Goal: Task Accomplishment & Management: Manage account settings

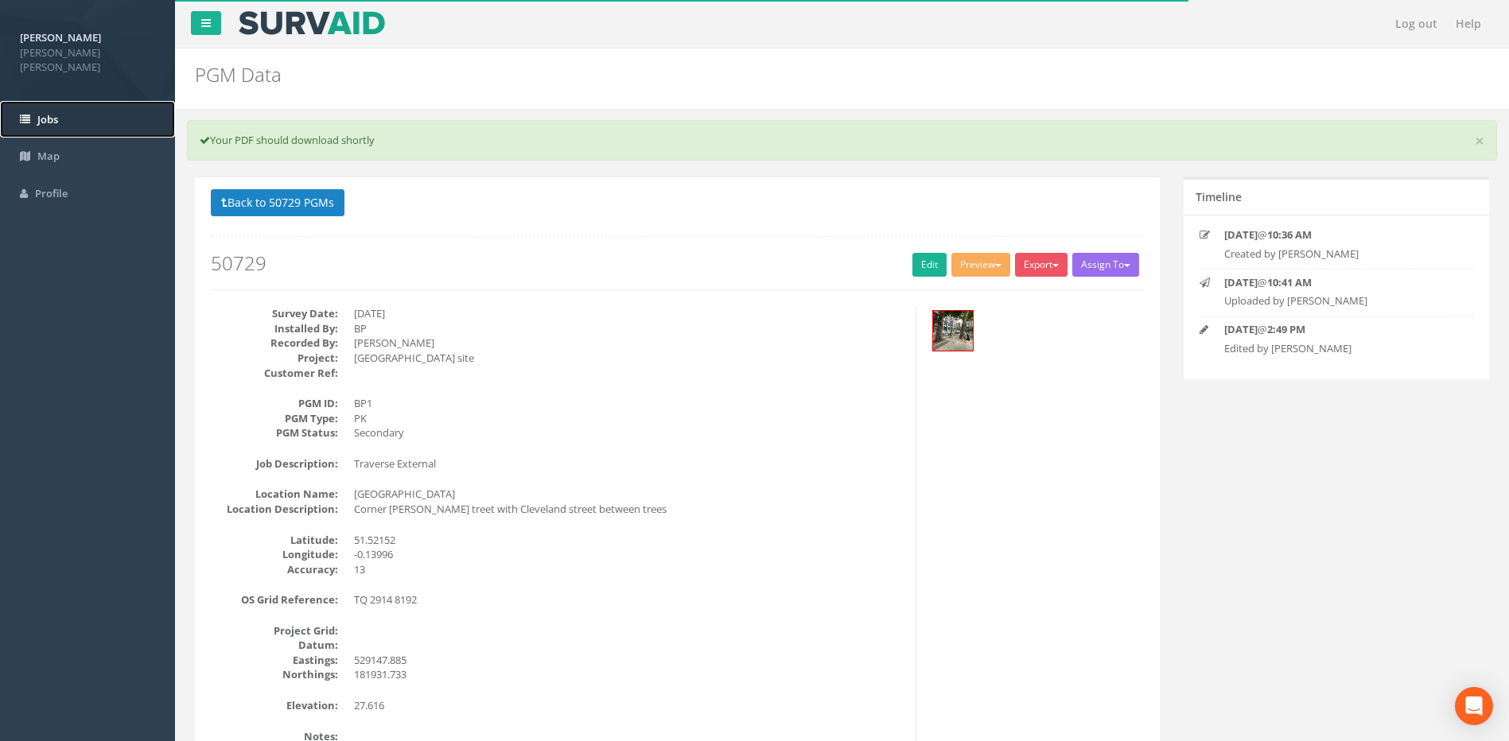
click at [58, 112] on span "Jobs" at bounding box center [47, 119] width 21 height 14
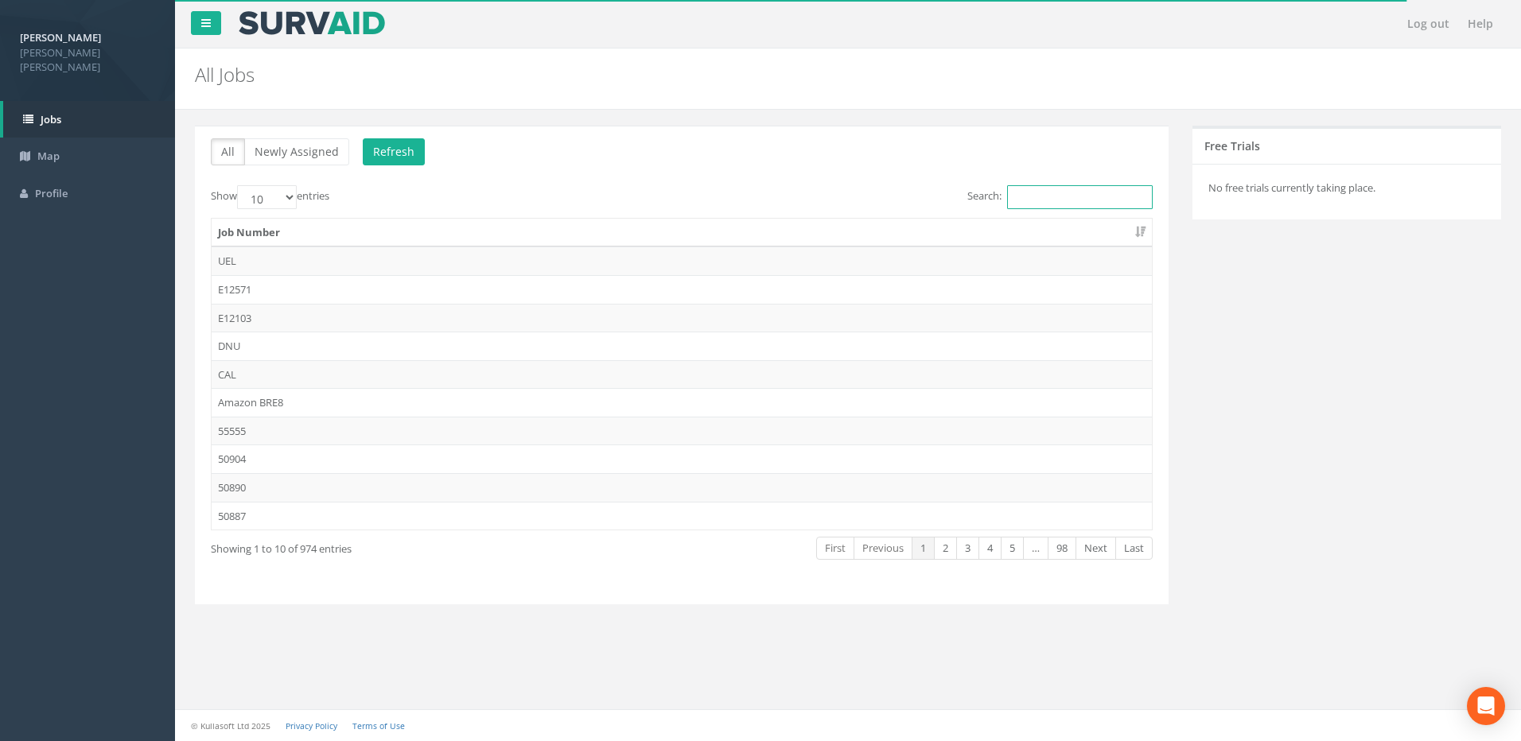
click at [1056, 200] on input "Search:" at bounding box center [1080, 197] width 146 height 24
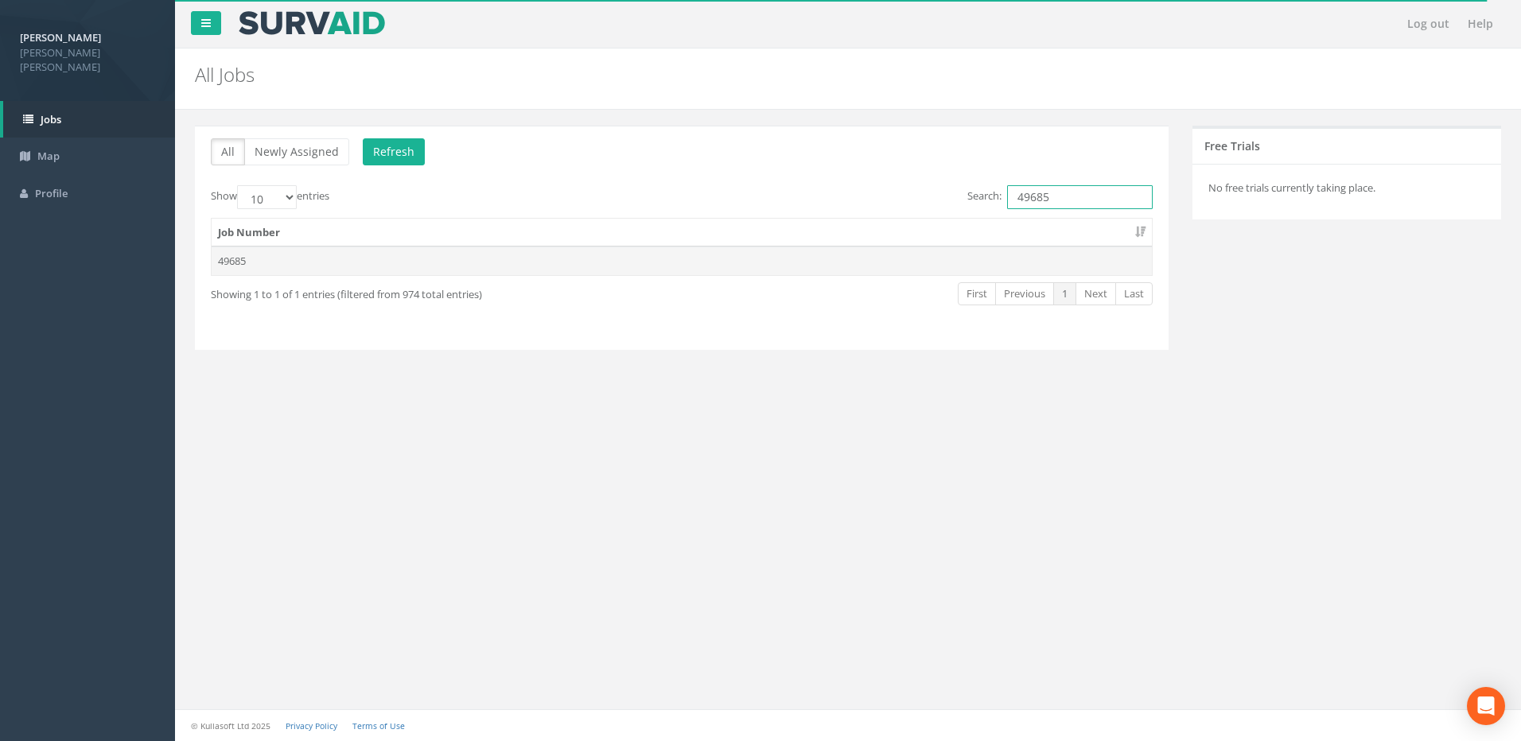
type input "49685"
click at [235, 255] on td "49685" at bounding box center [682, 261] width 940 height 29
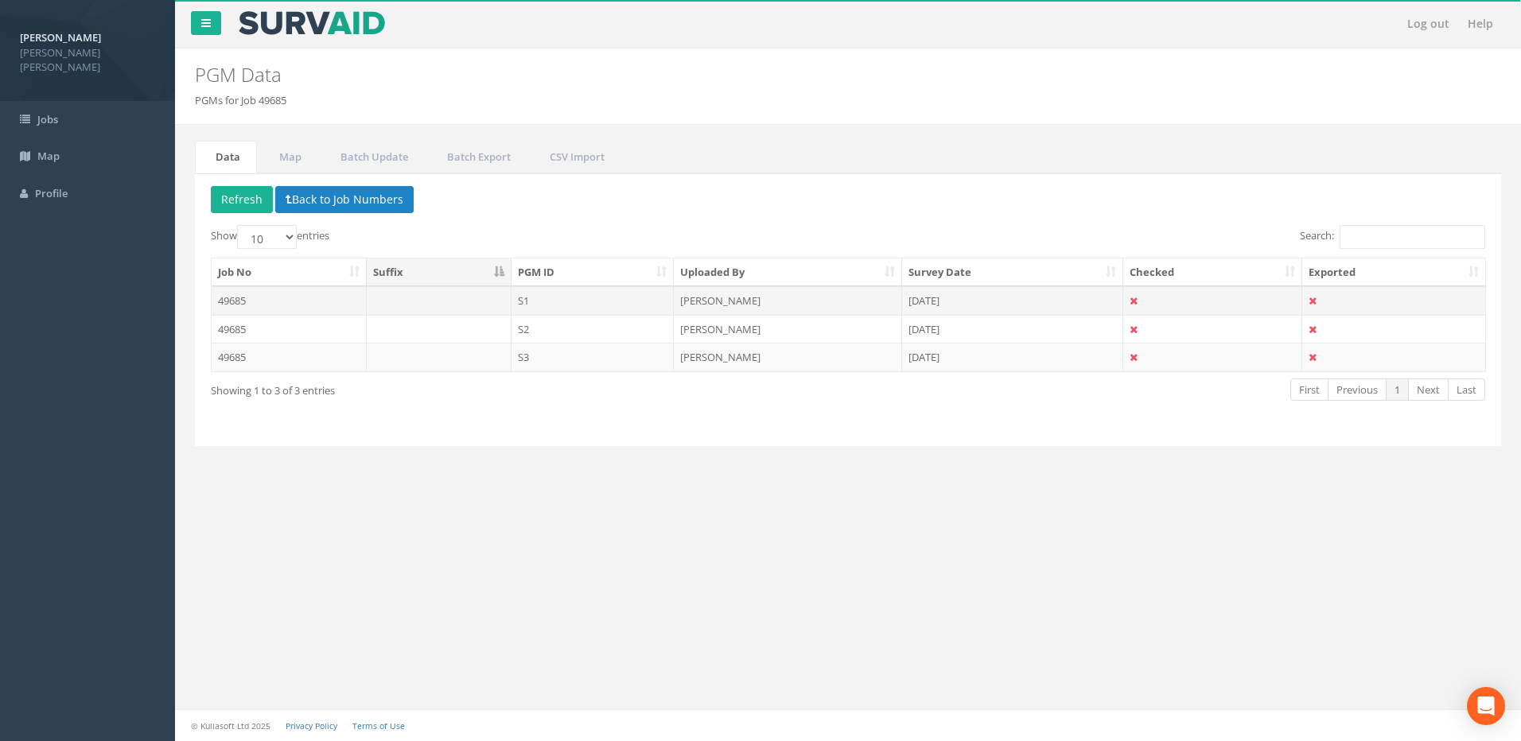
click at [251, 298] on td "49685" at bounding box center [289, 300] width 155 height 29
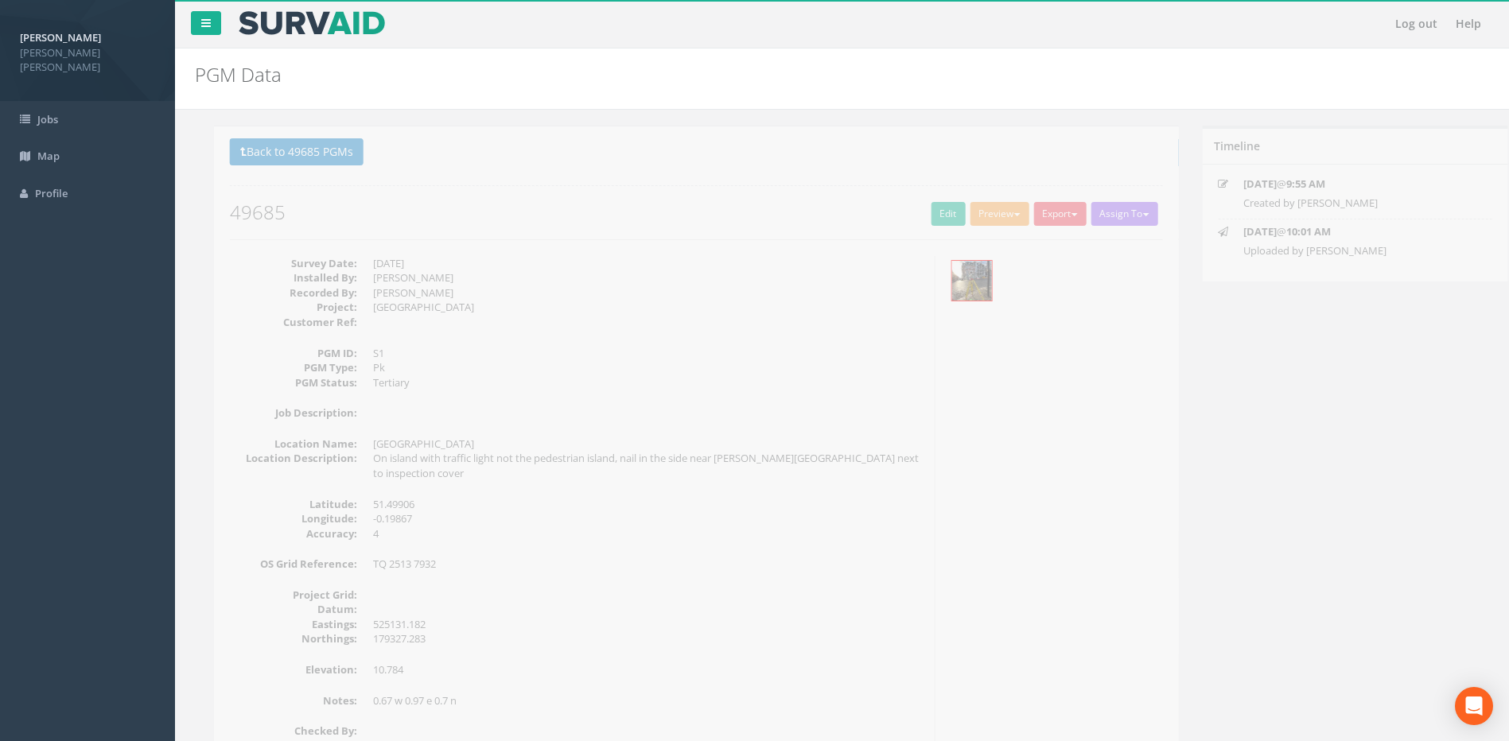
click at [437, 617] on dd "525131.182" at bounding box center [629, 624] width 550 height 15
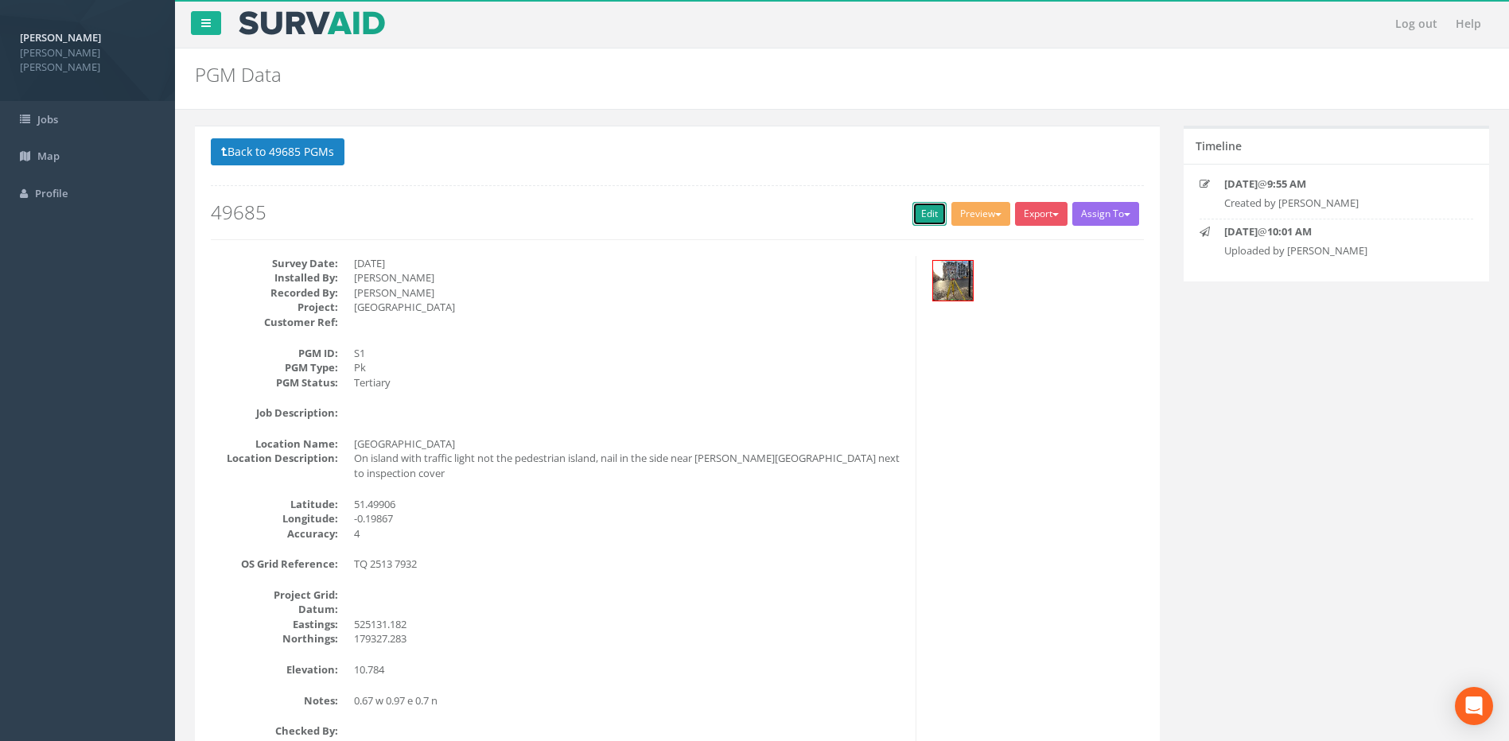
click at [926, 207] on link "Edit" at bounding box center [929, 214] width 34 height 24
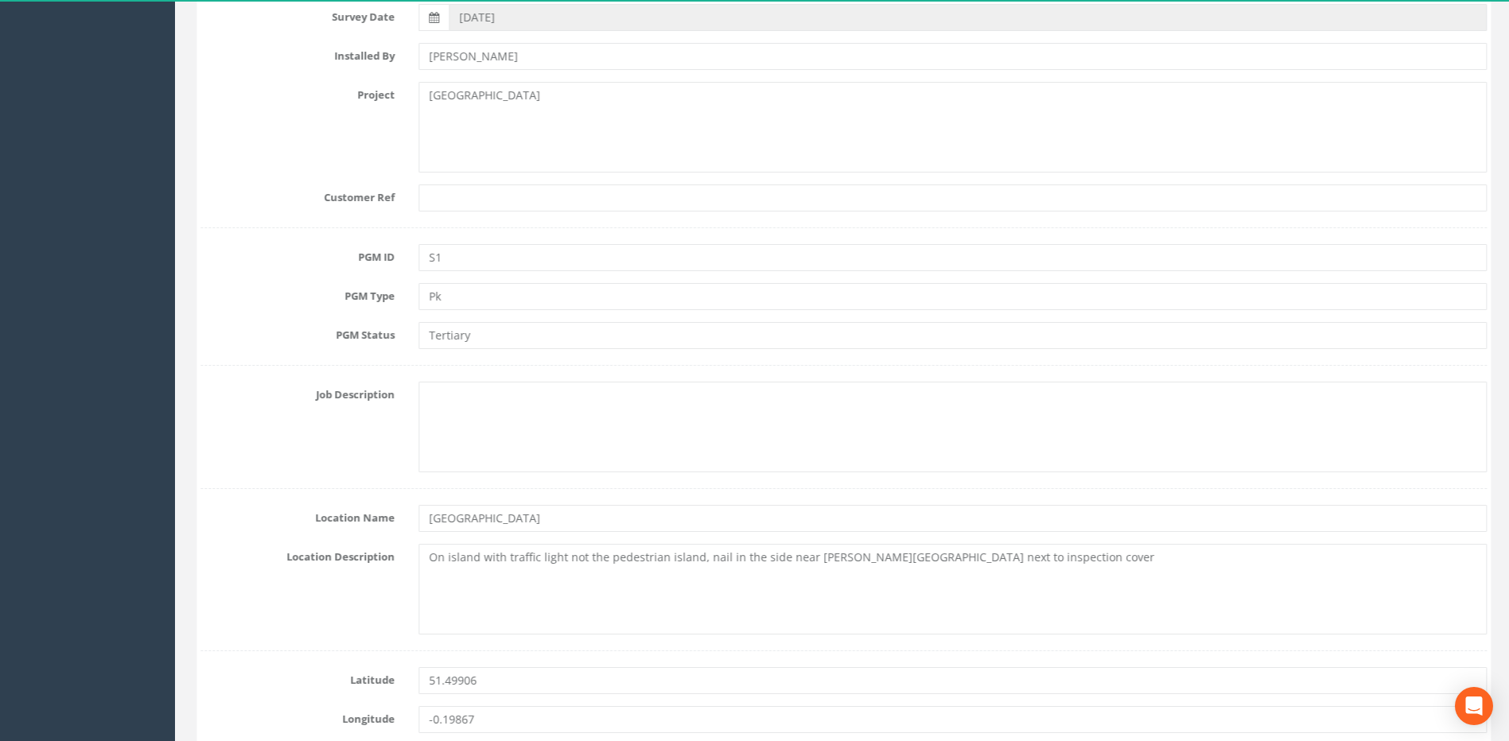
scroll to position [742, 0]
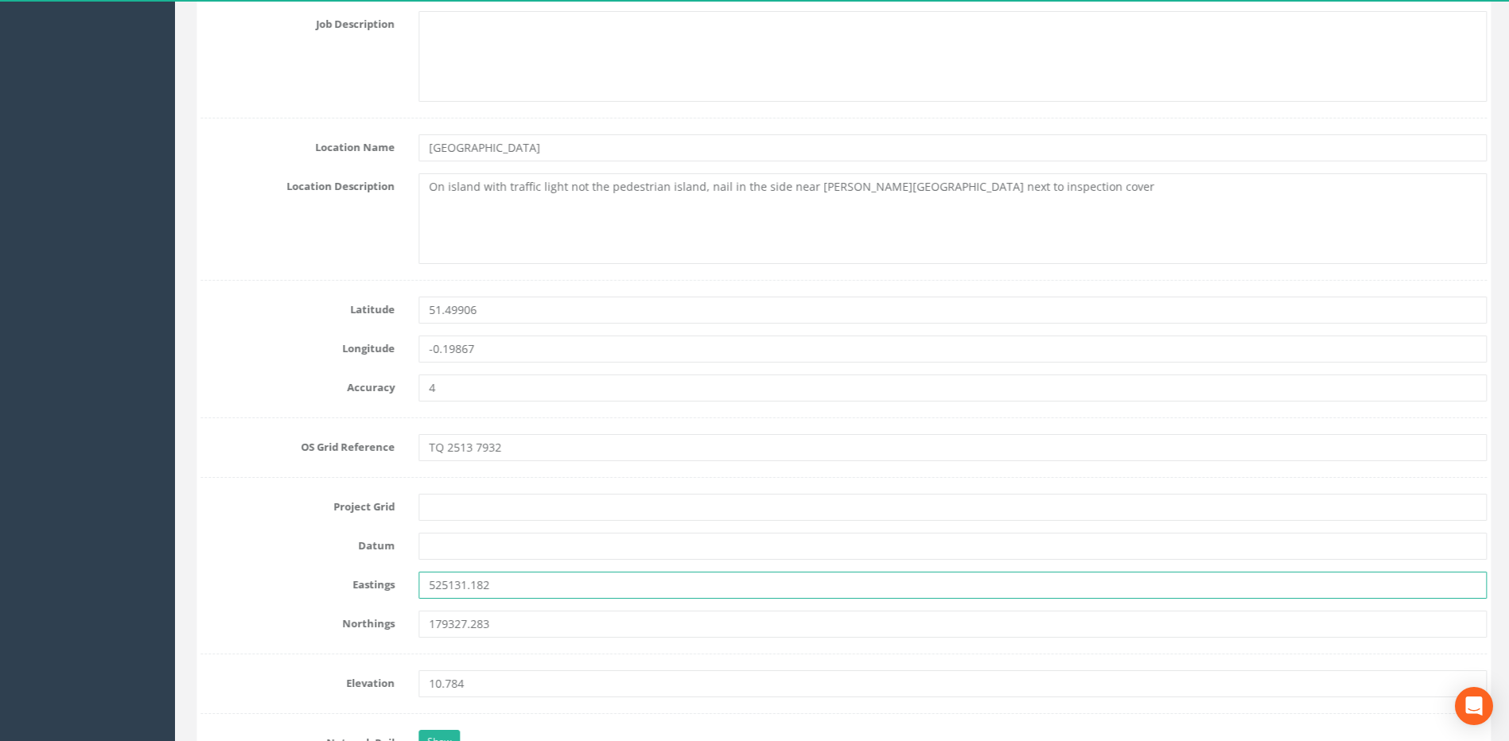
click at [508, 593] on input "525131.182" at bounding box center [951, 585] width 1068 height 27
type input "525131.253"
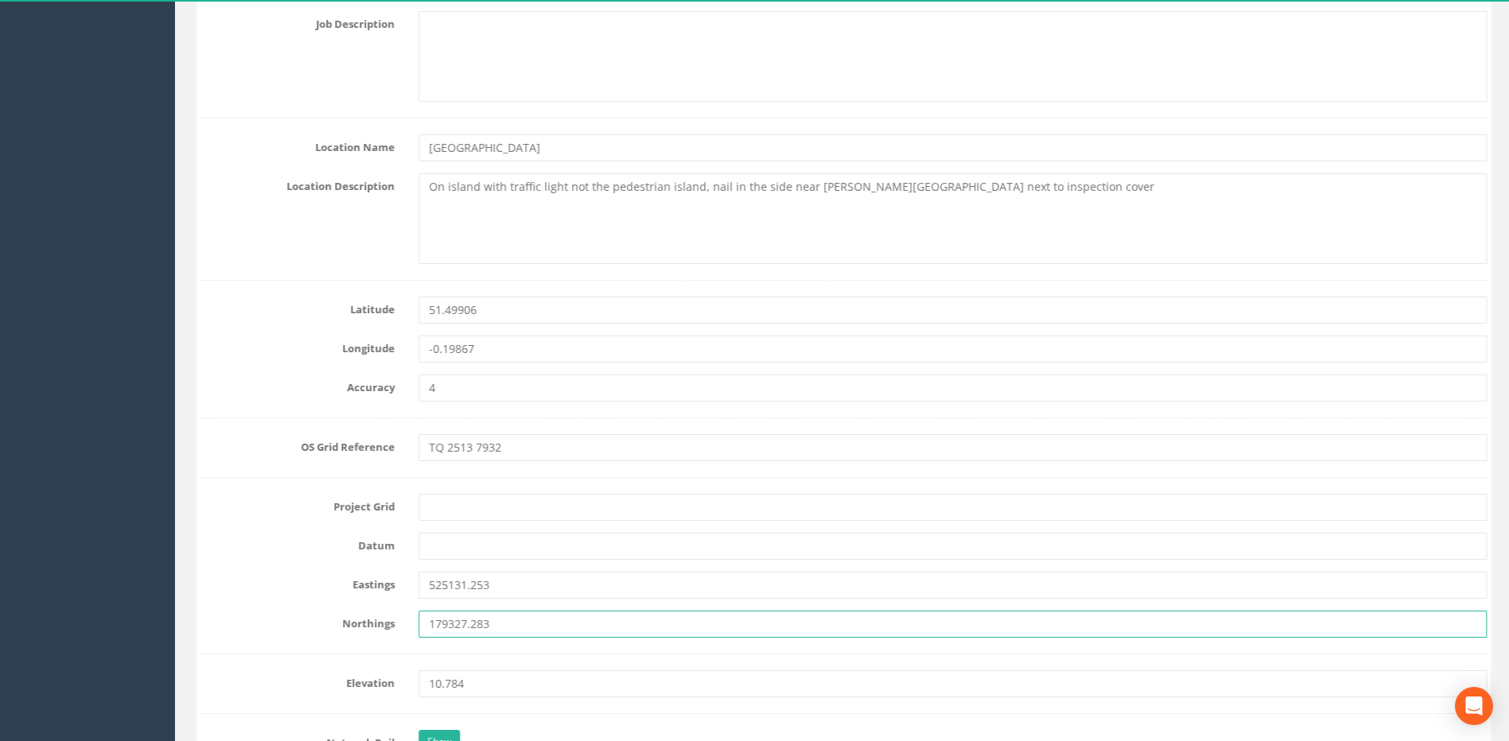
click at [509, 621] on input "179327.283" at bounding box center [951, 624] width 1068 height 27
type input "179327.348"
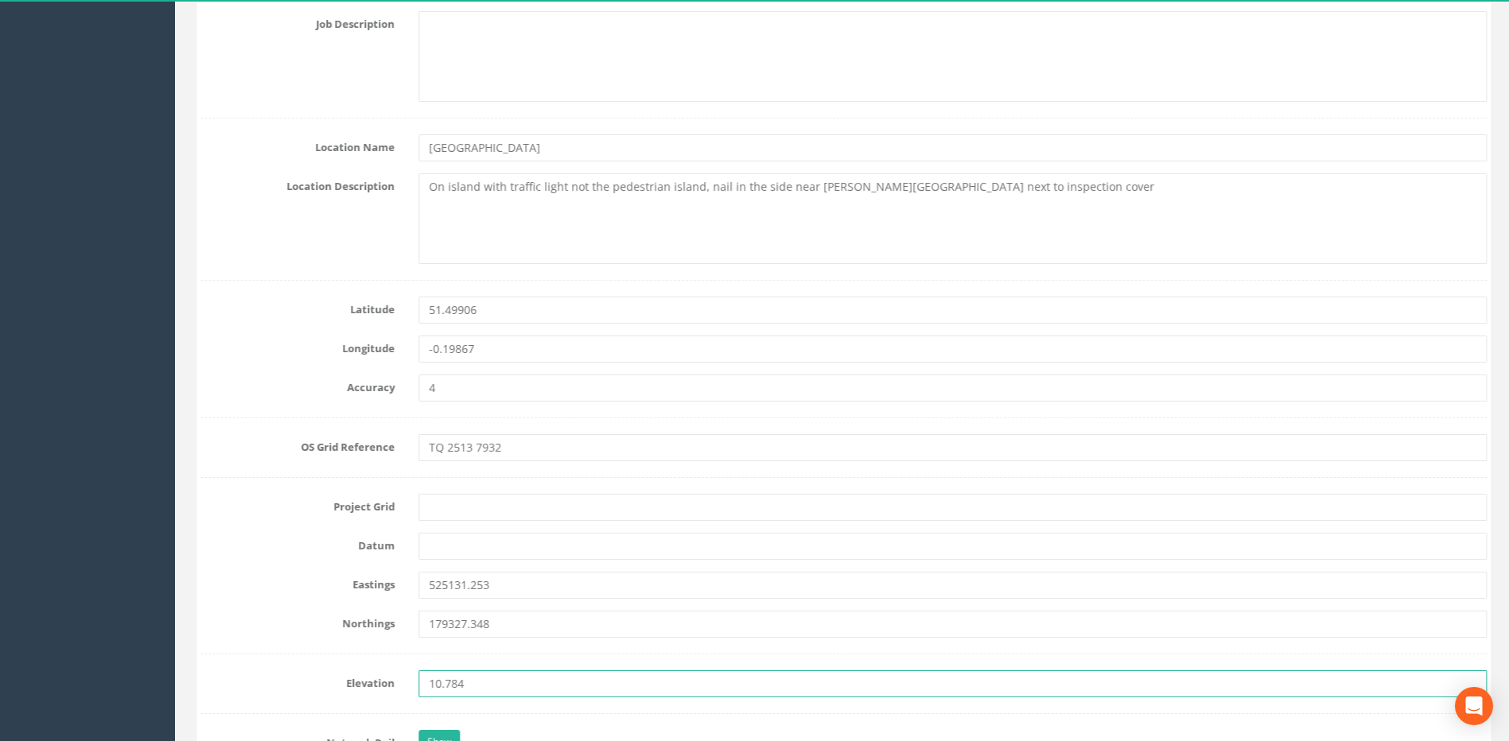
click at [501, 685] on input "10.784" at bounding box center [951, 684] width 1068 height 27
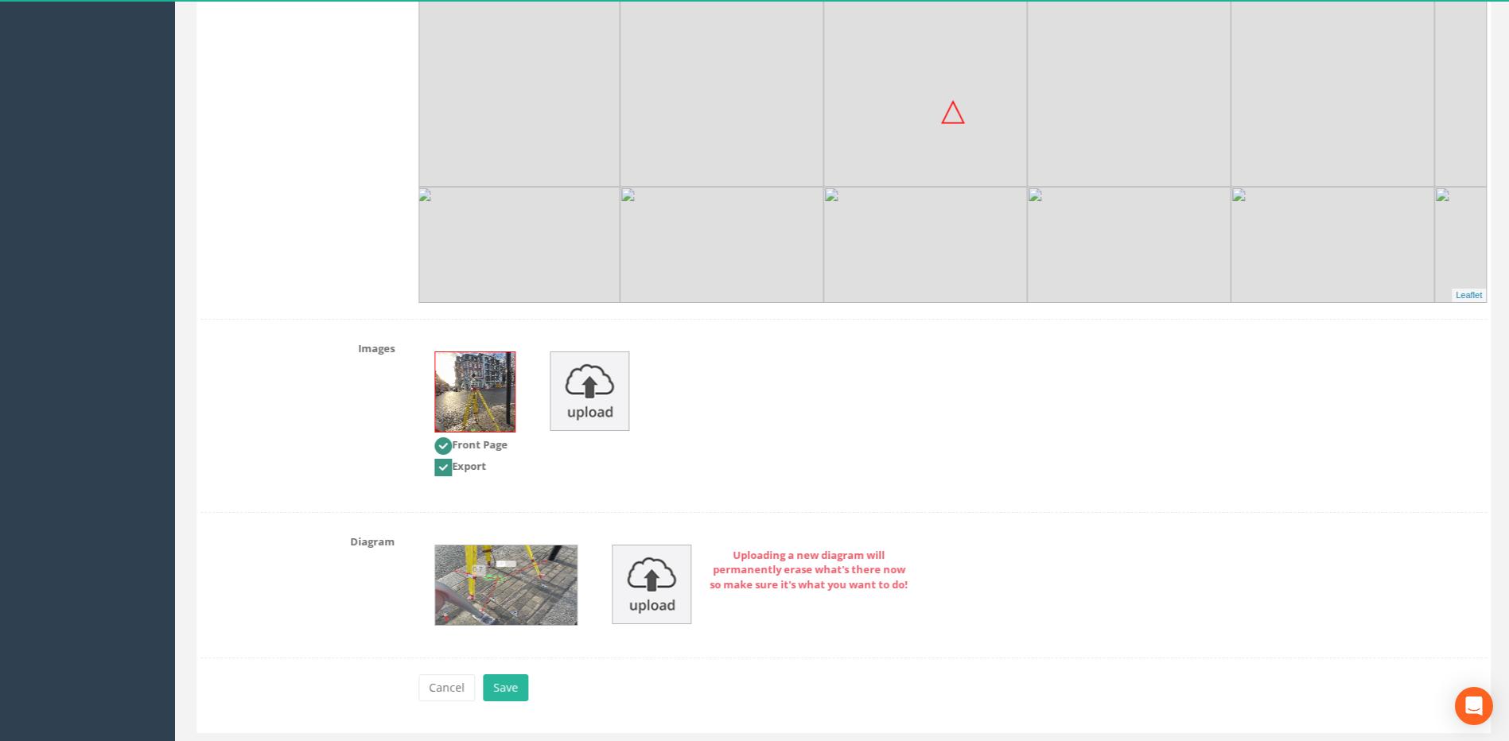
scroll to position [1959, 0]
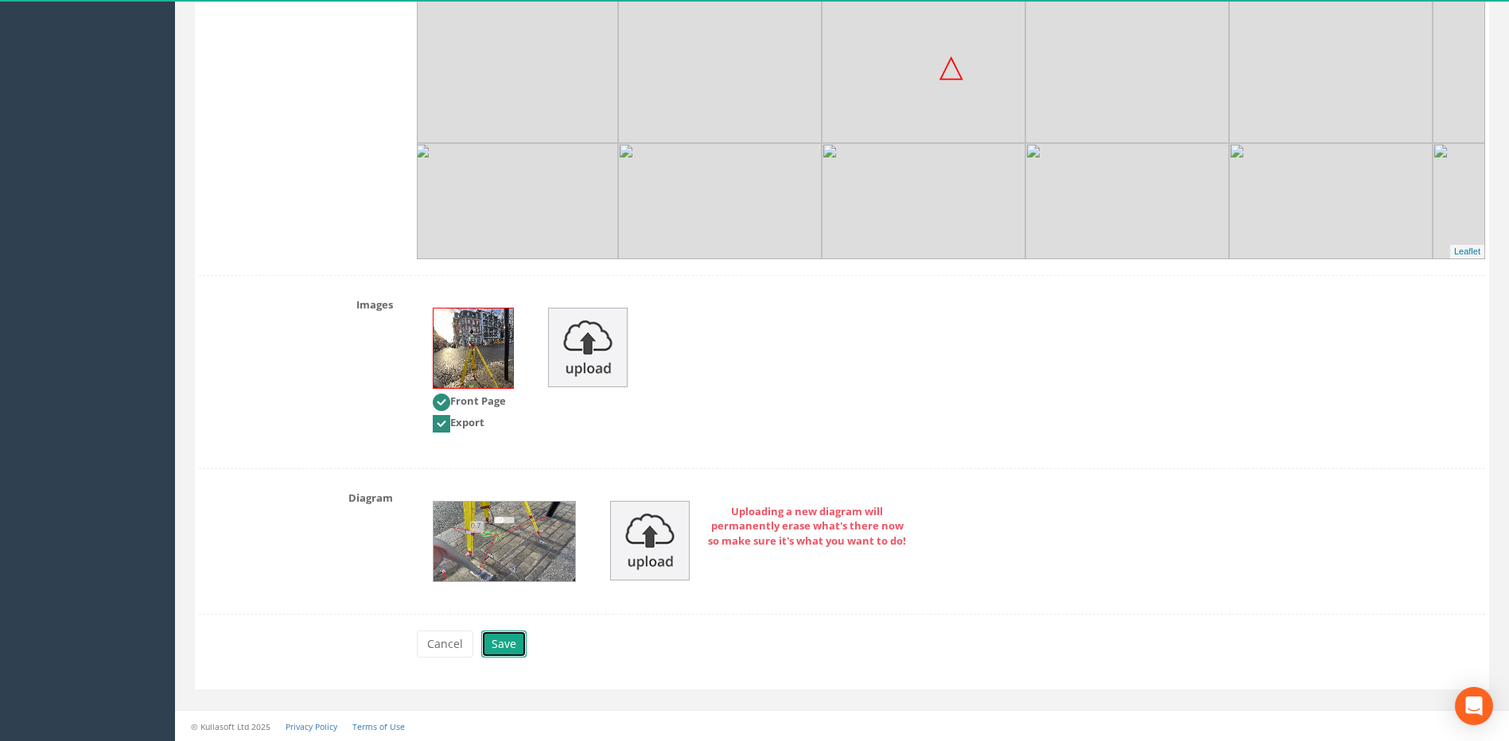
click at [505, 640] on button "Save" at bounding box center [503, 644] width 45 height 27
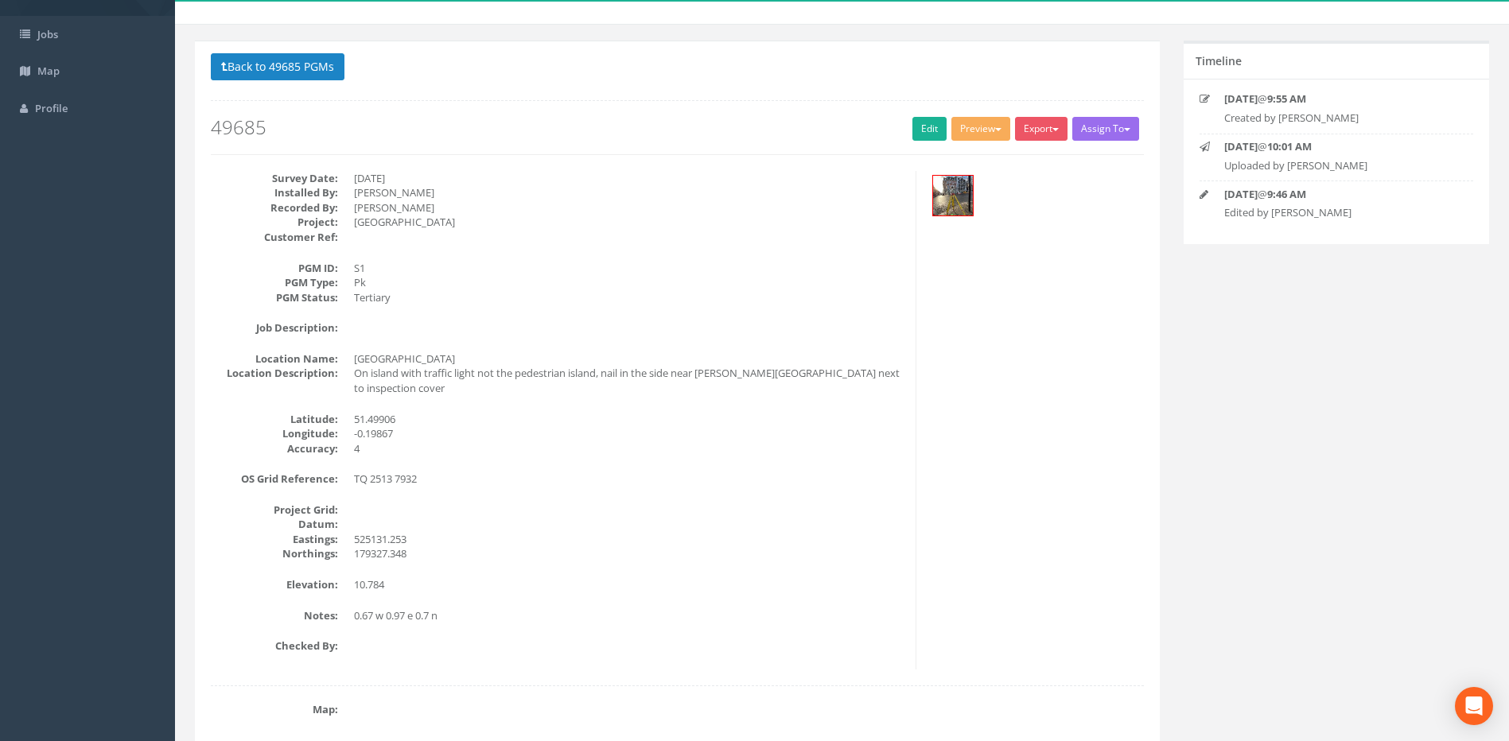
scroll to position [0, 0]
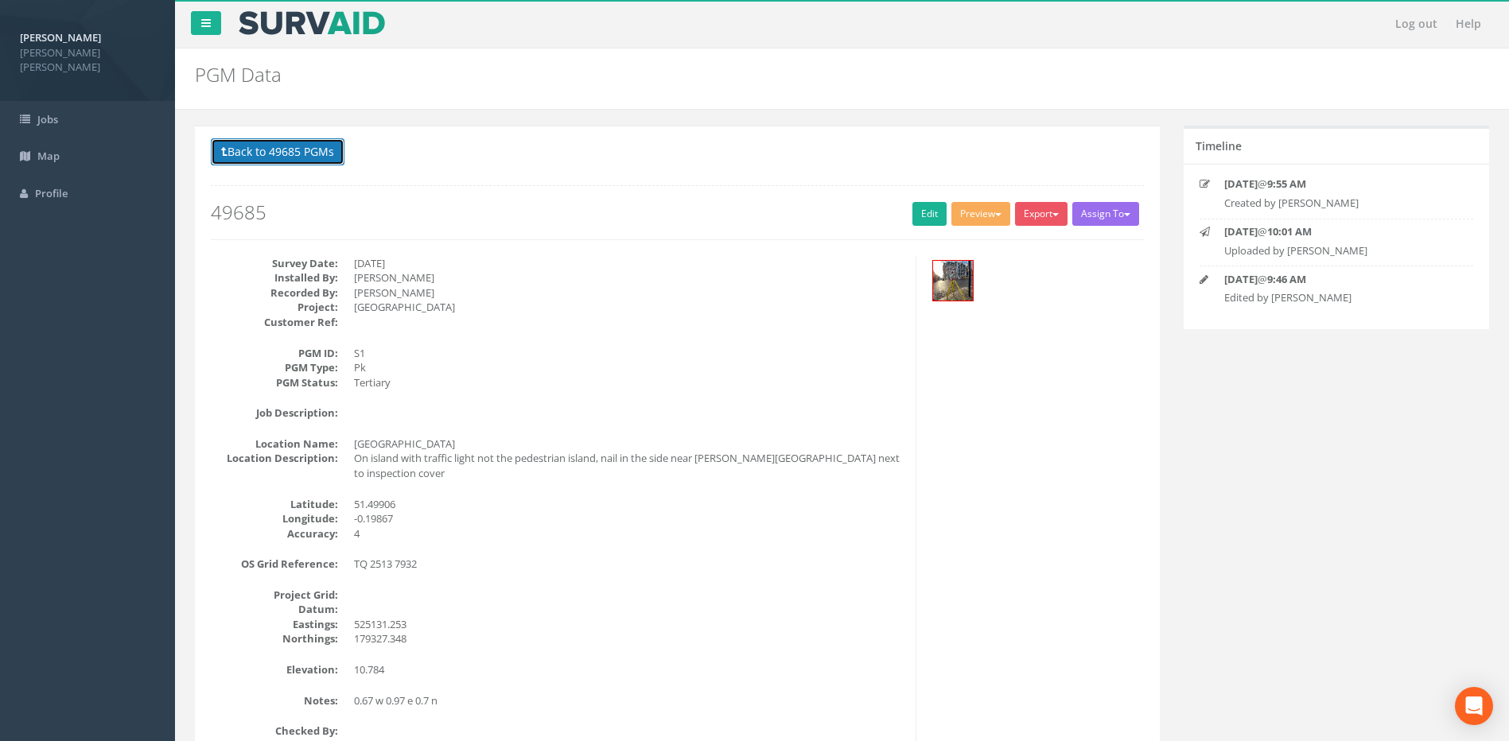
click at [286, 154] on button "Back to 49685 PGMs" at bounding box center [278, 151] width 134 height 27
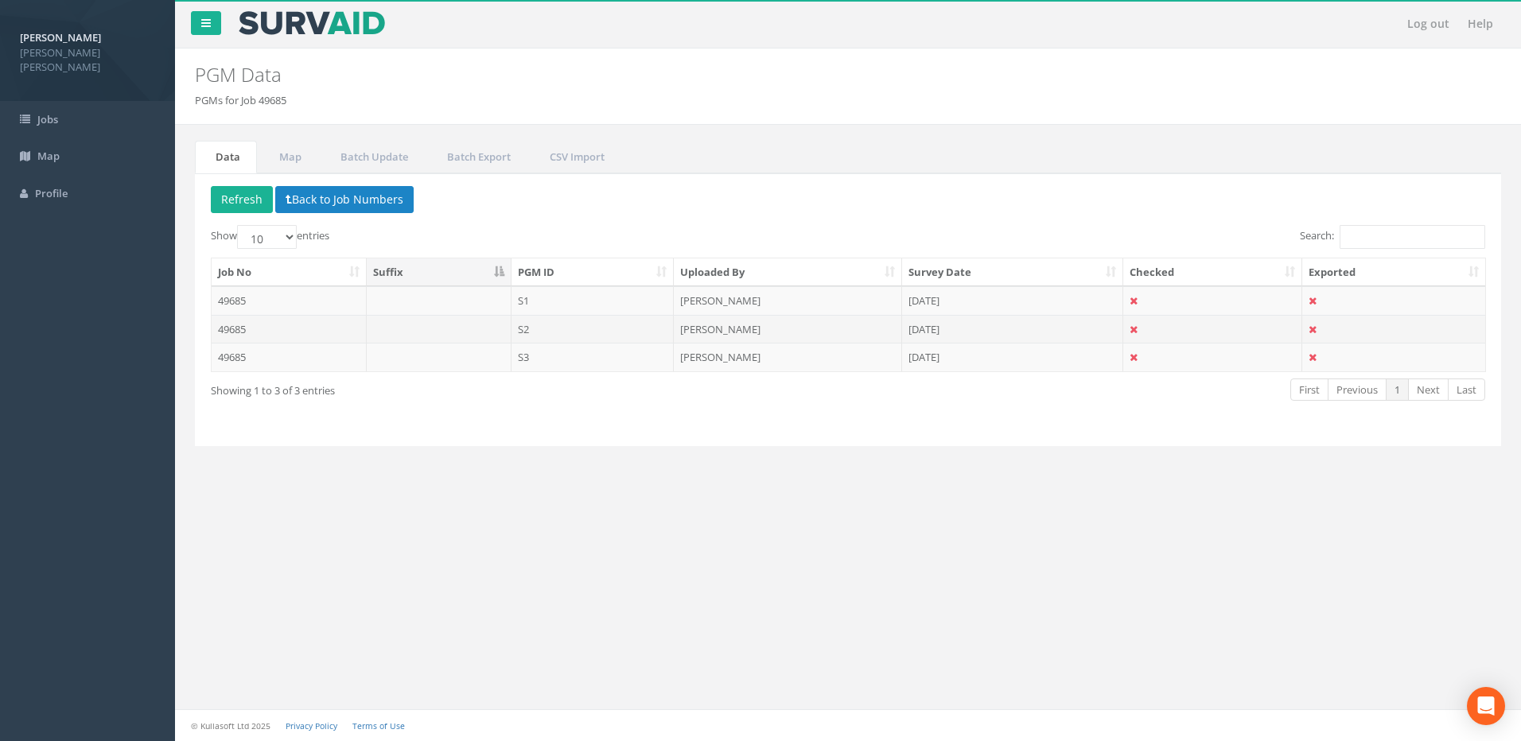
click at [248, 325] on td "49685" at bounding box center [289, 329] width 155 height 29
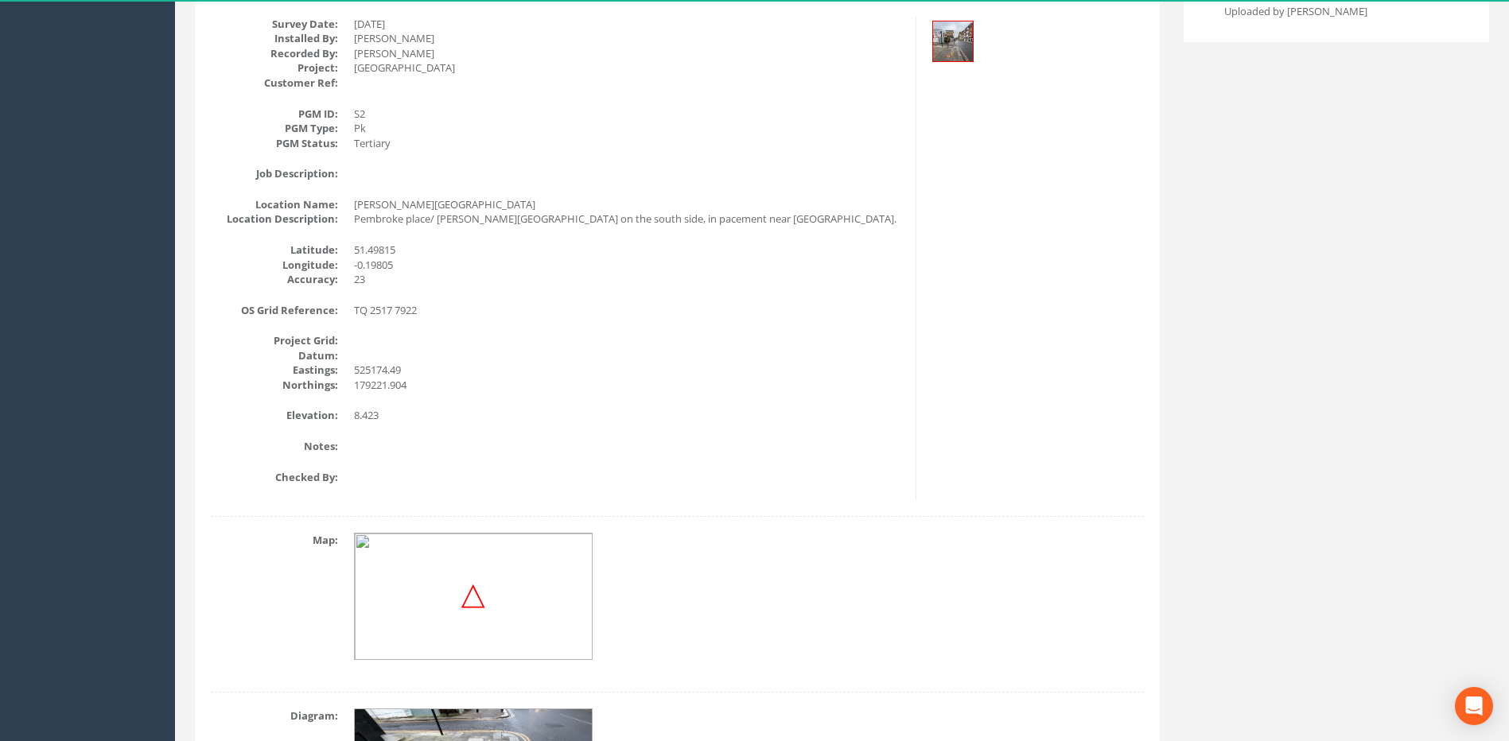
scroll to position [53, 0]
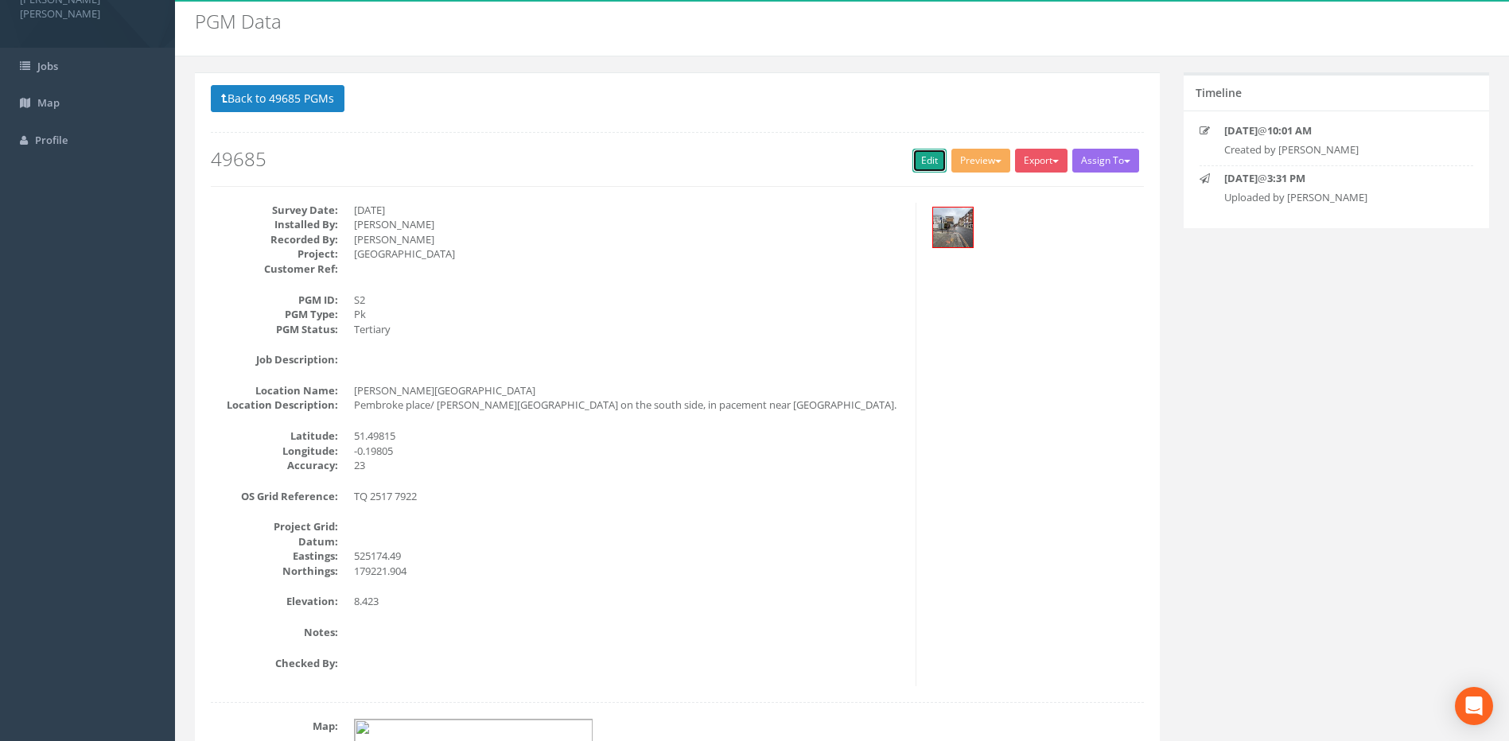
click at [926, 151] on link "Edit" at bounding box center [929, 161] width 34 height 24
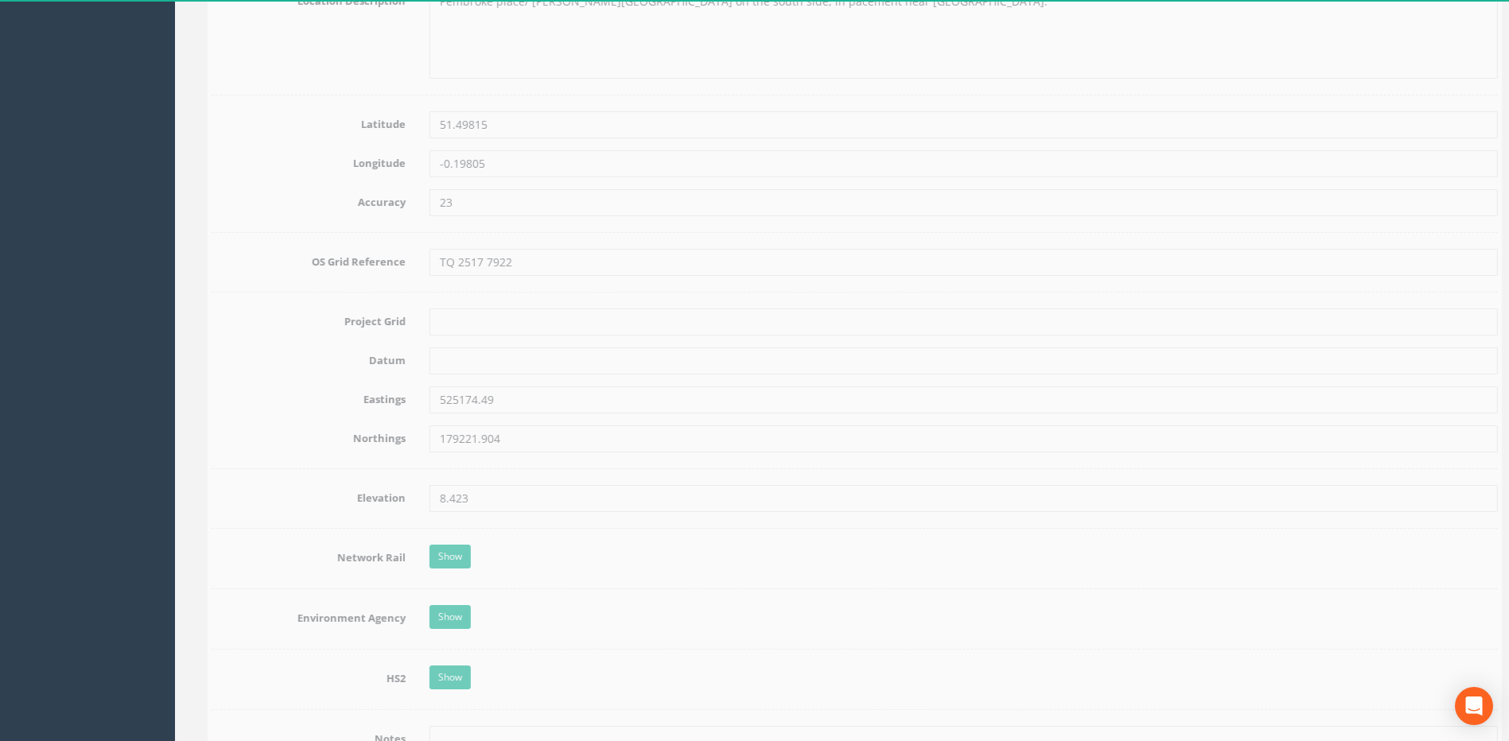
scroll to position [982, 0]
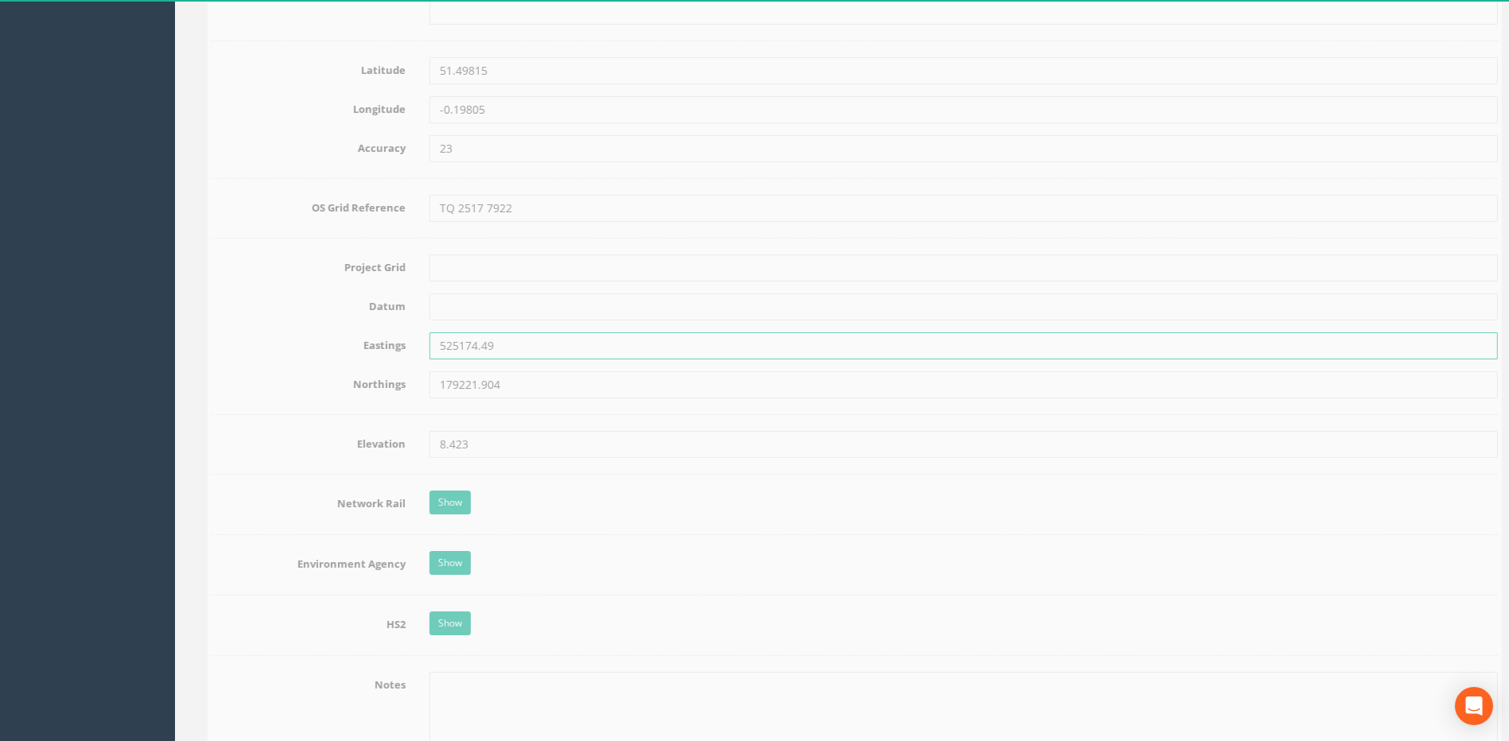
click at [516, 355] on input "525174.49" at bounding box center [951, 346] width 1068 height 27
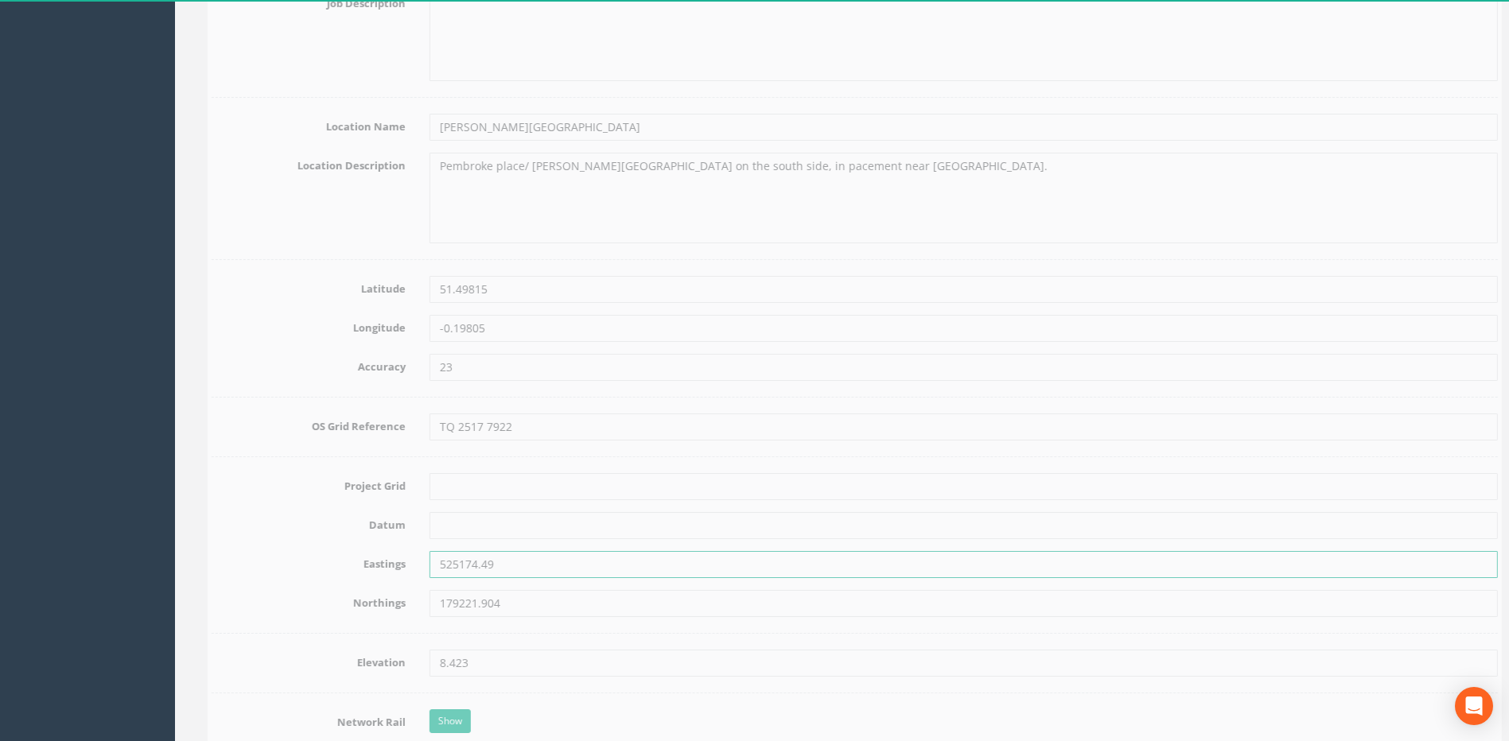
scroll to position [796, 0]
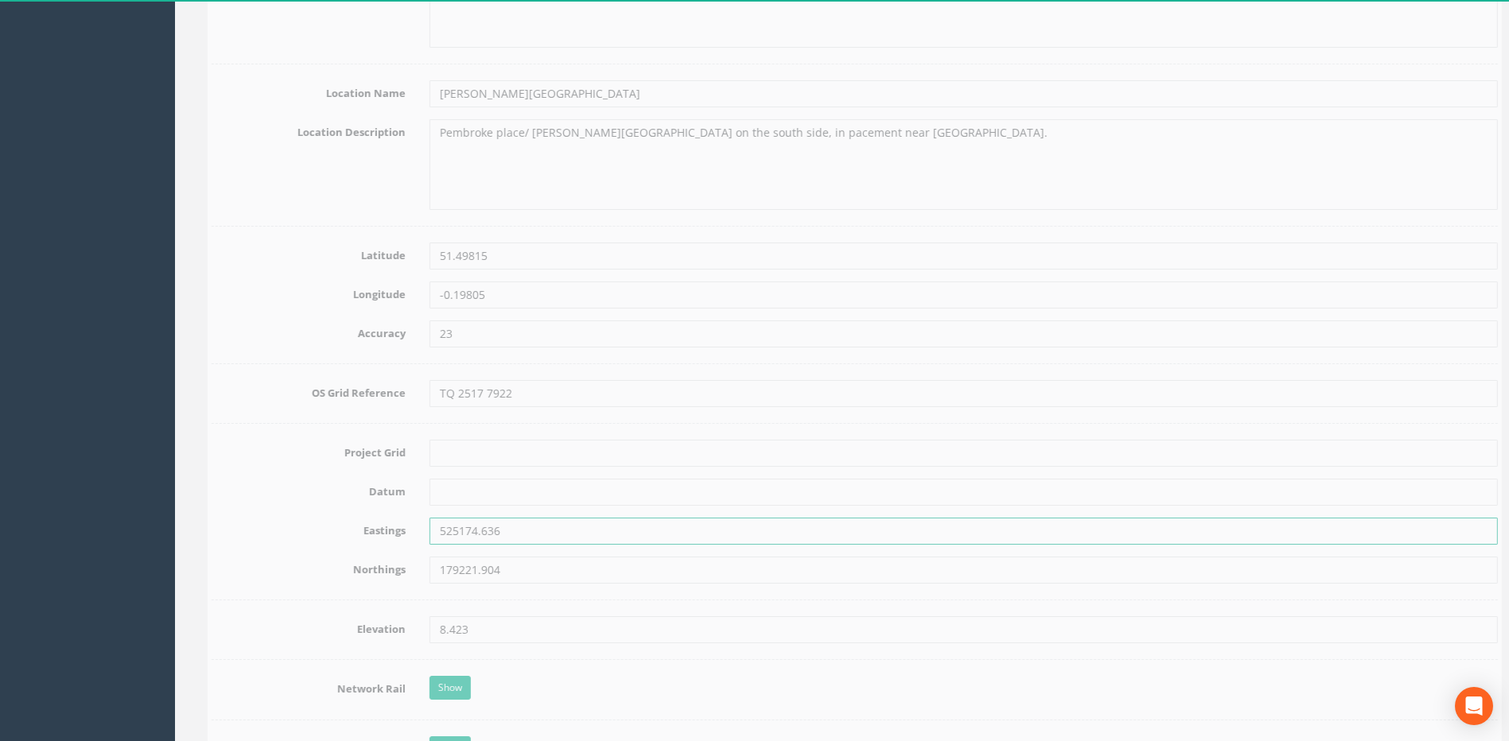
type input "525174.636"
click at [508, 576] on input "179221.904" at bounding box center [951, 570] width 1068 height 27
type input "179222.000"
click at [499, 625] on input "8.423" at bounding box center [951, 630] width 1068 height 27
click at [255, 526] on label "Eastings" at bounding box center [296, 528] width 218 height 21
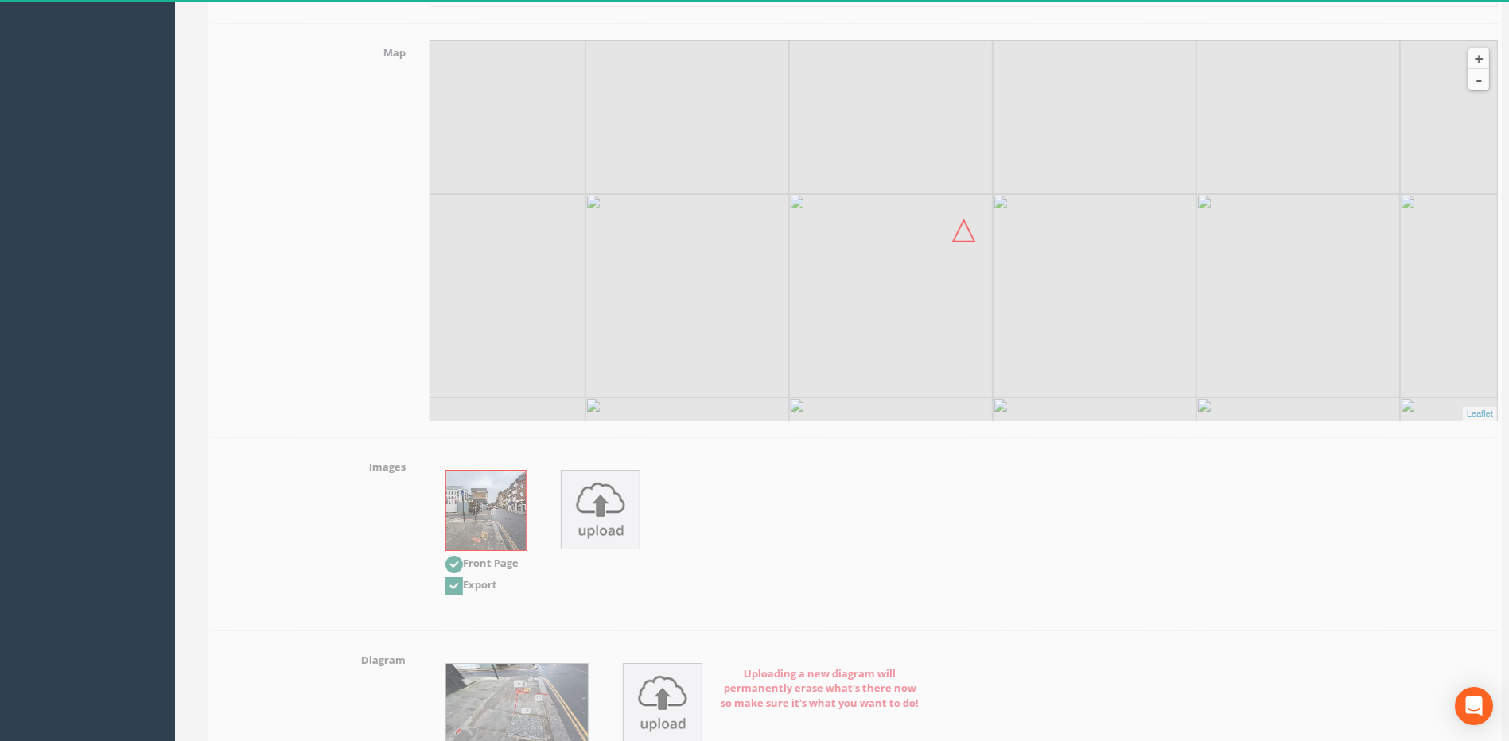
scroll to position [1959, 0]
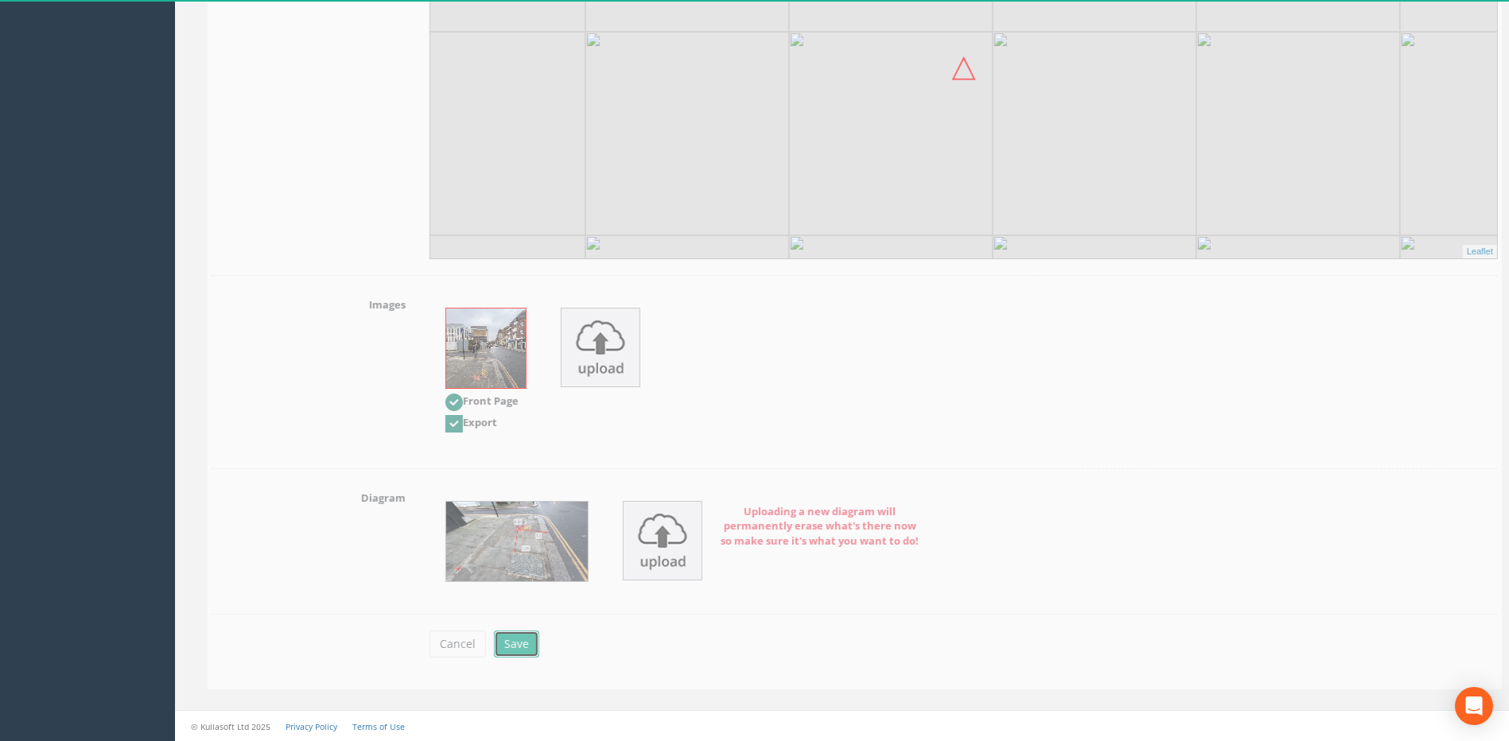
click at [516, 641] on button "Save" at bounding box center [503, 644] width 45 height 27
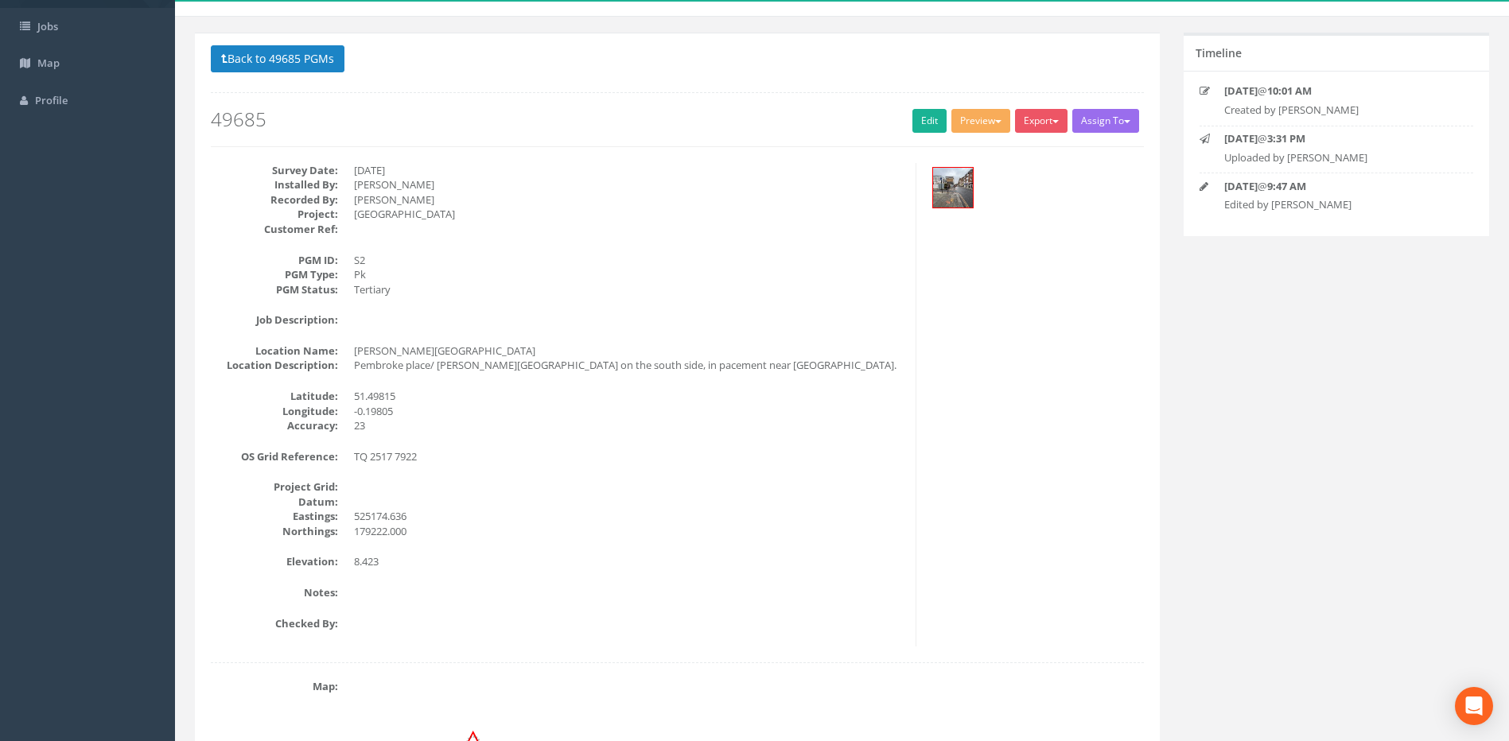
scroll to position [0, 0]
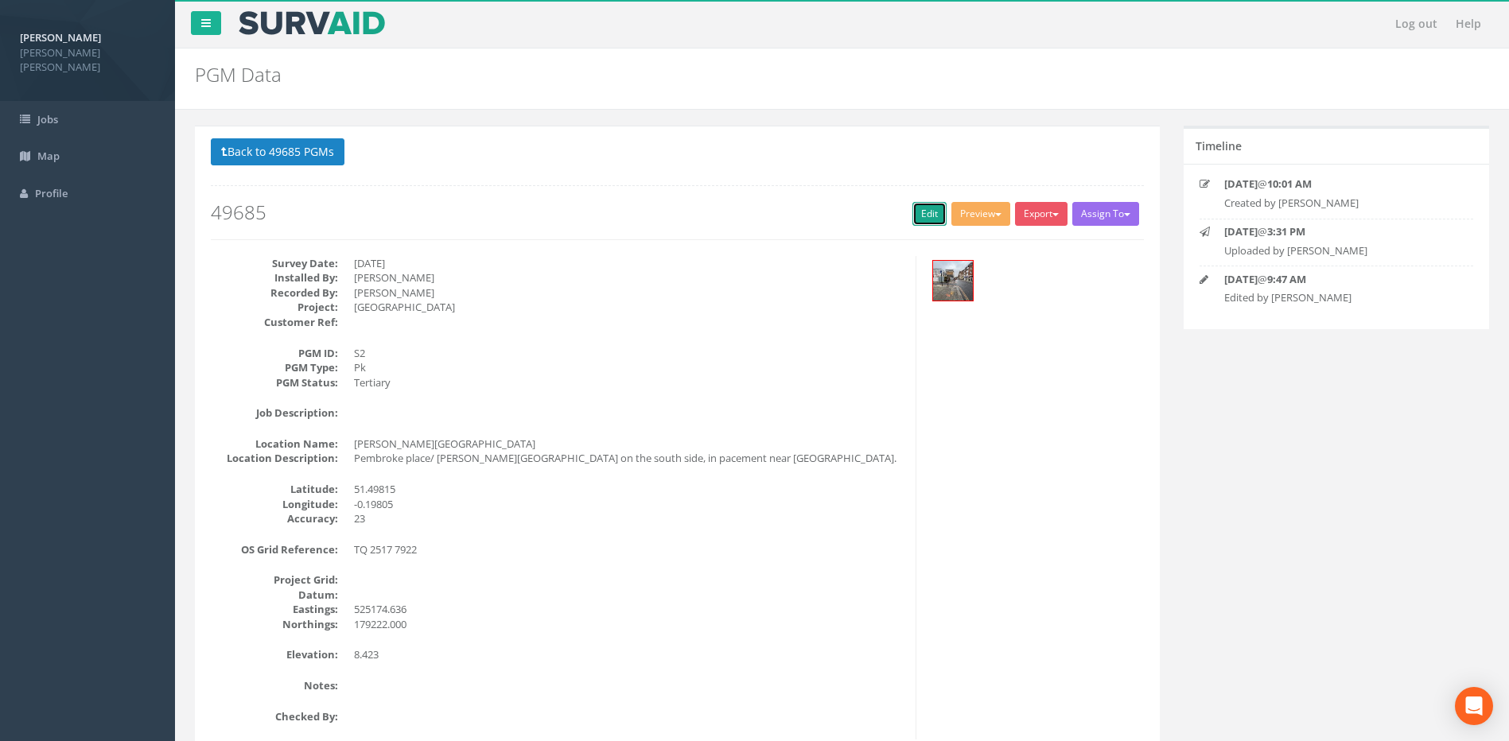
click at [919, 215] on link "Edit" at bounding box center [929, 214] width 34 height 24
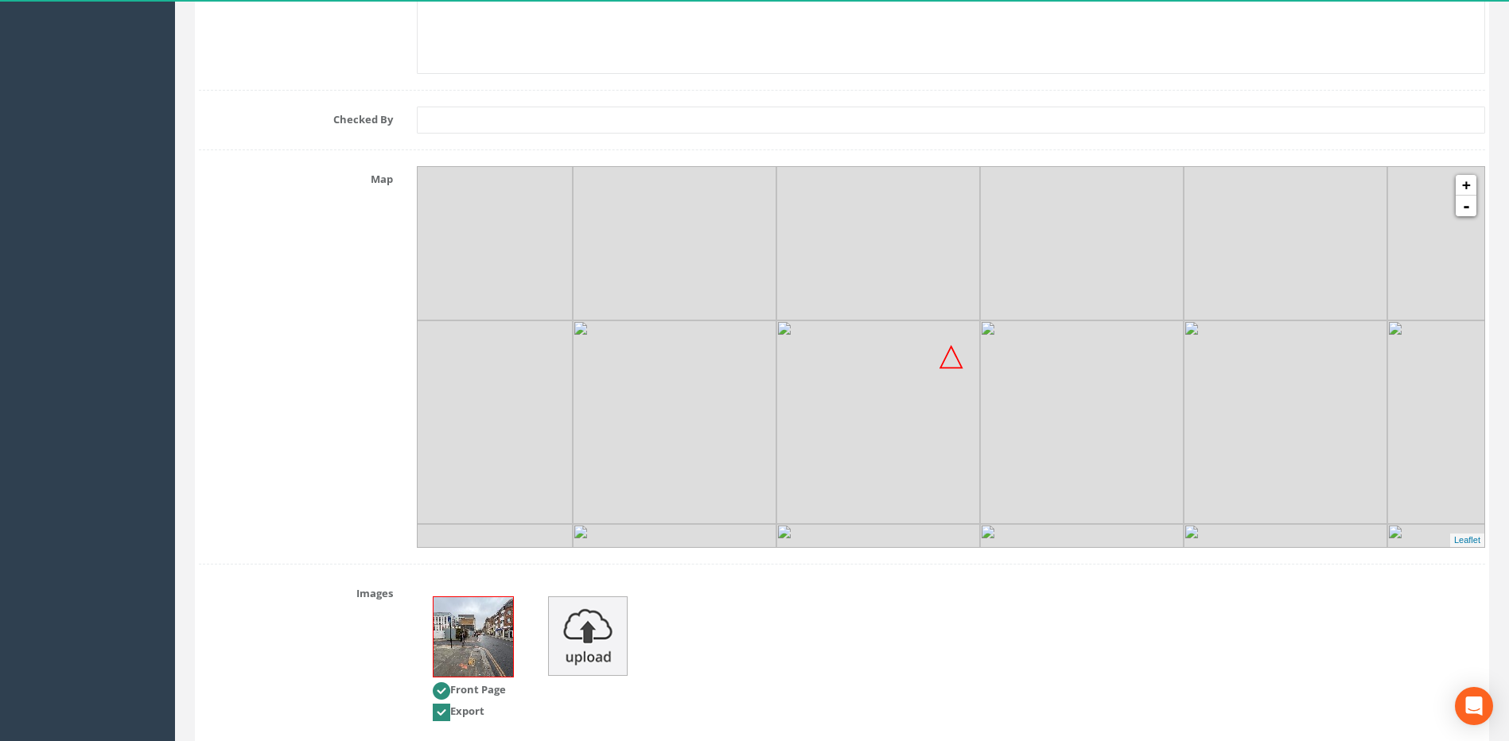
scroll to position [1959, 0]
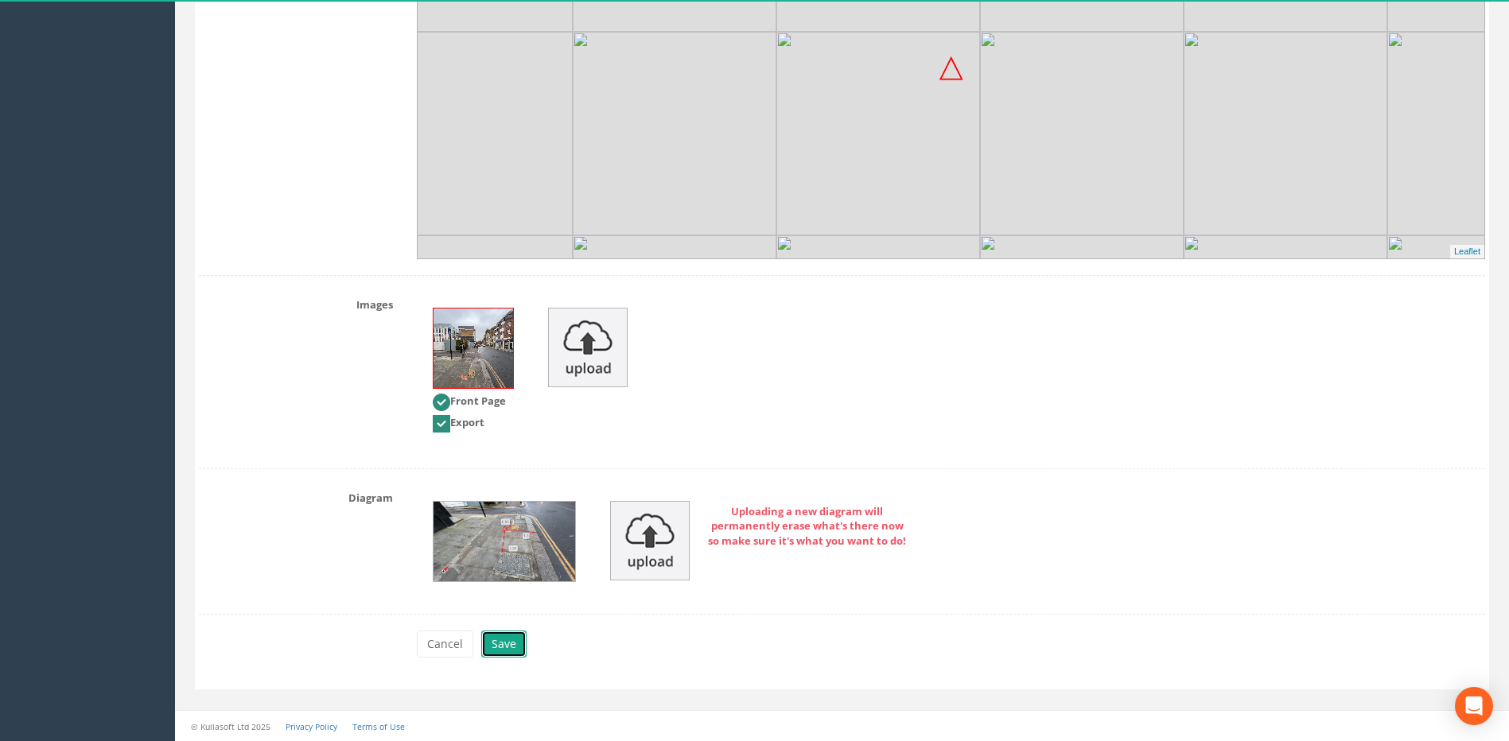
click at [502, 648] on button "Save" at bounding box center [503, 644] width 45 height 27
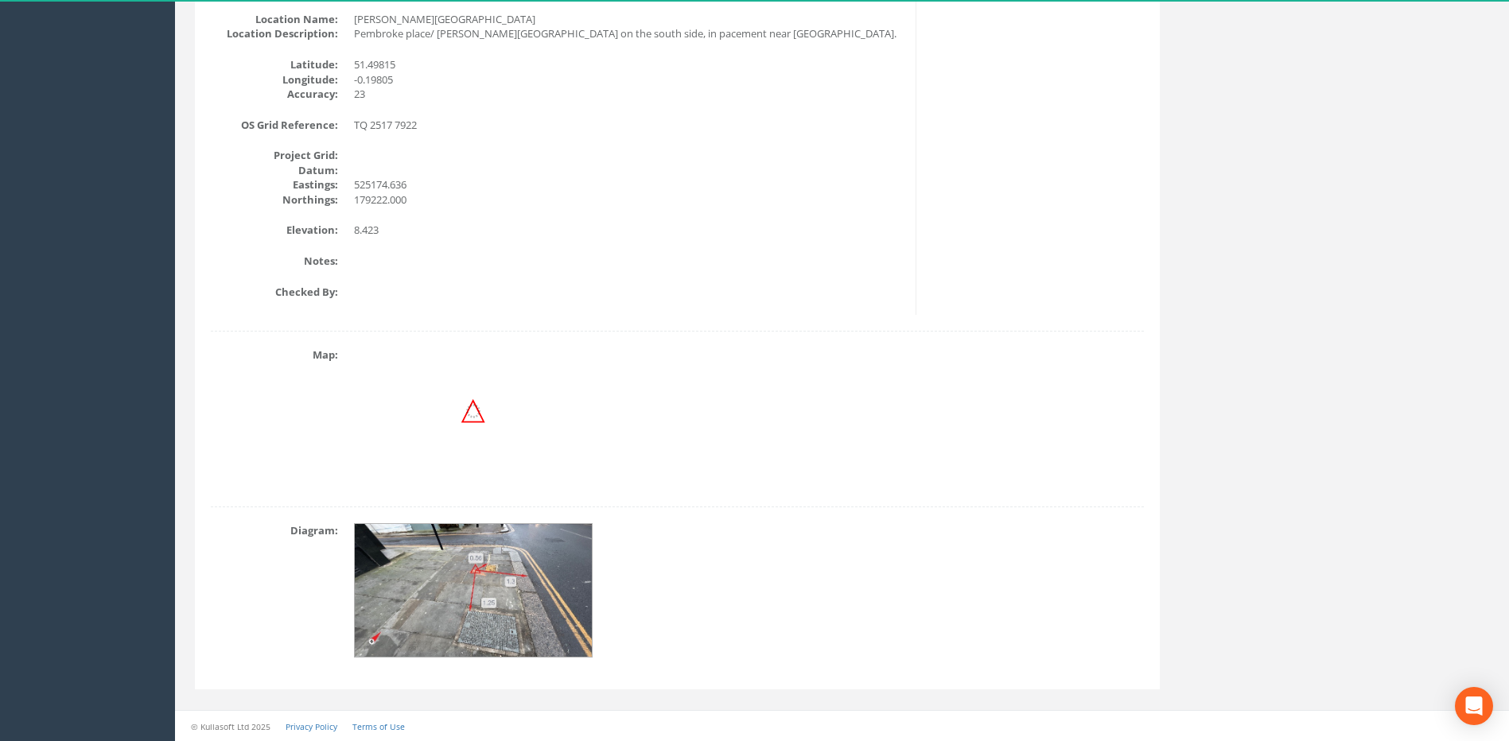
scroll to position [425, 0]
click at [1092, 304] on div "Survey Date: [DATE] Installed By: [PERSON_NAME] Recorded By: [PERSON_NAME] Proj…" at bounding box center [677, 73] width 957 height 484
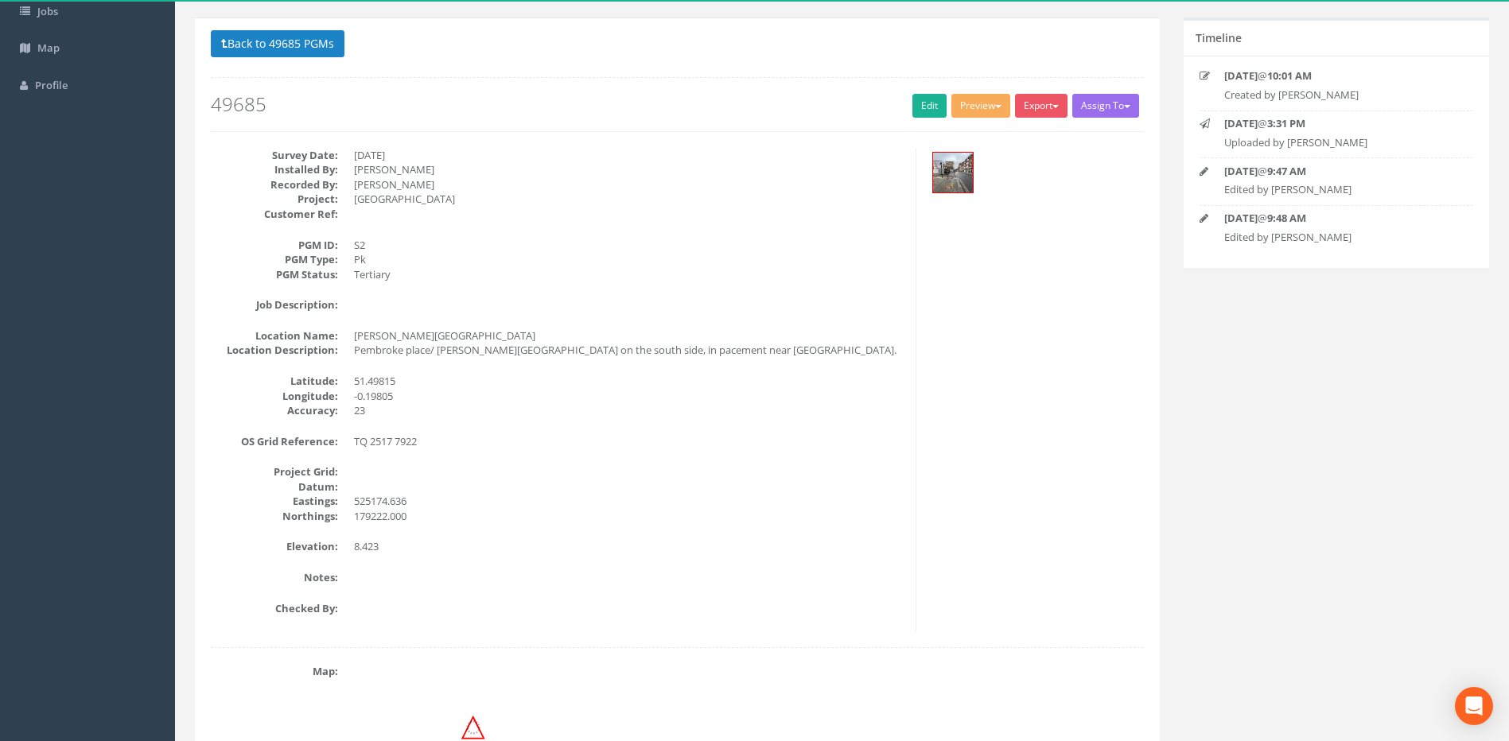
scroll to position [53, 0]
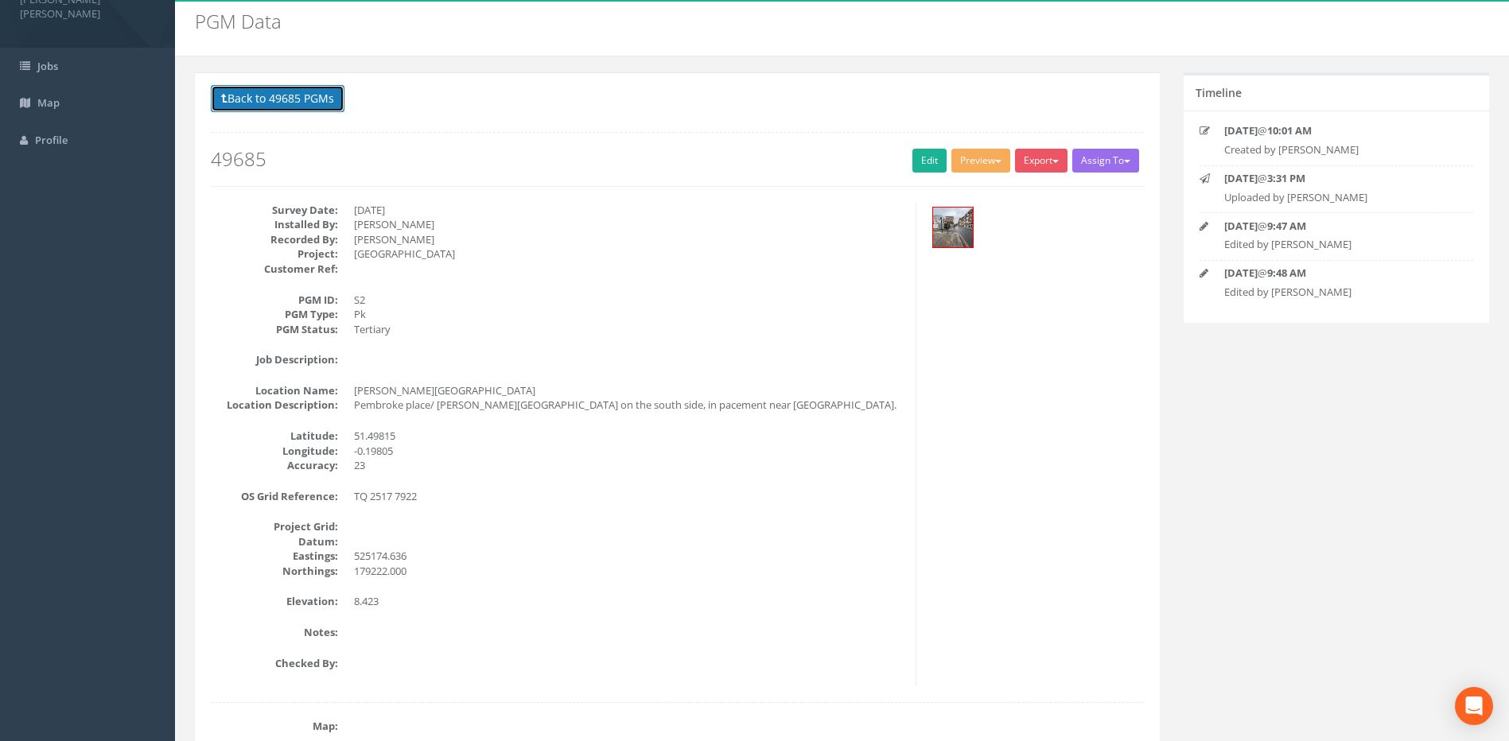
click at [286, 95] on button "Back to 49685 PGMs" at bounding box center [278, 98] width 134 height 27
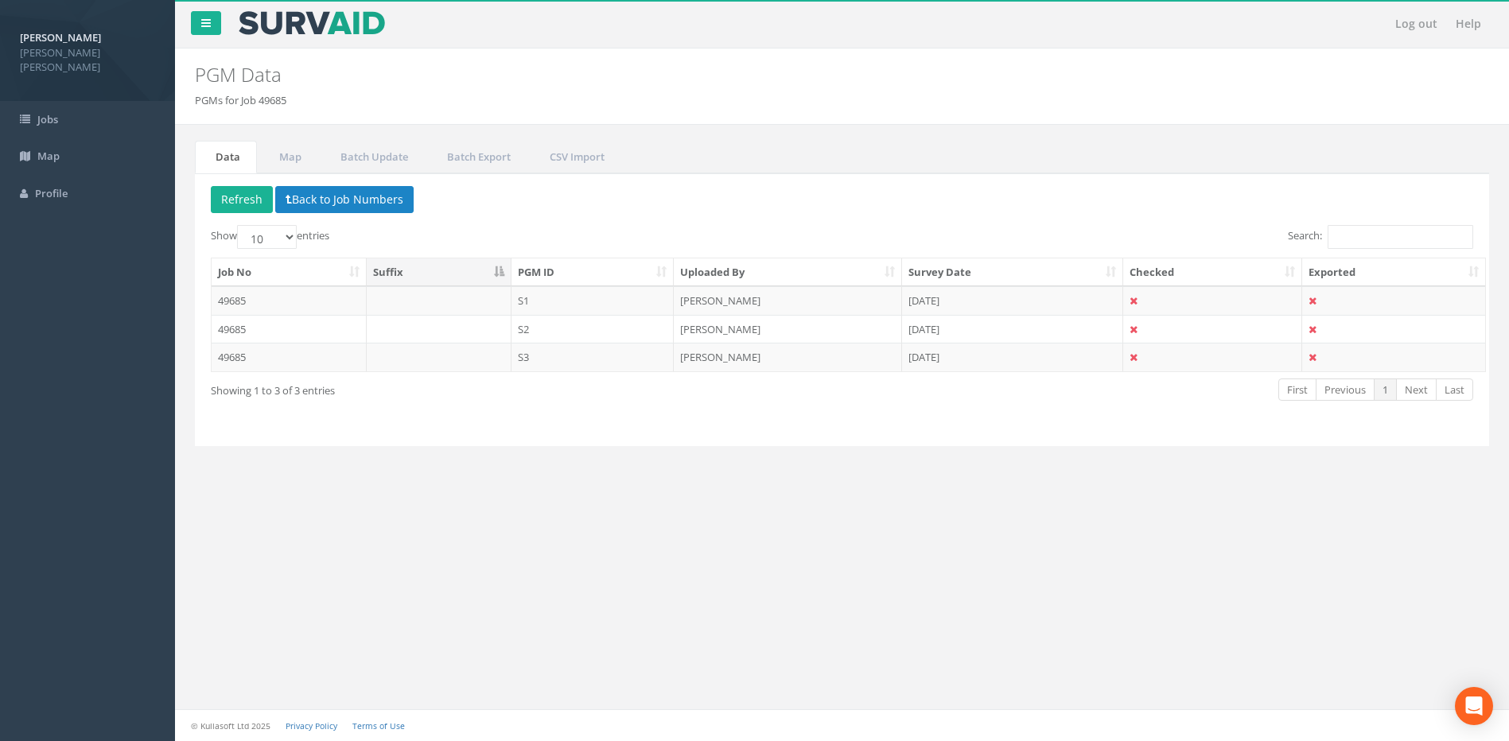
scroll to position [0, 0]
click at [233, 352] on td "49685" at bounding box center [289, 357] width 155 height 29
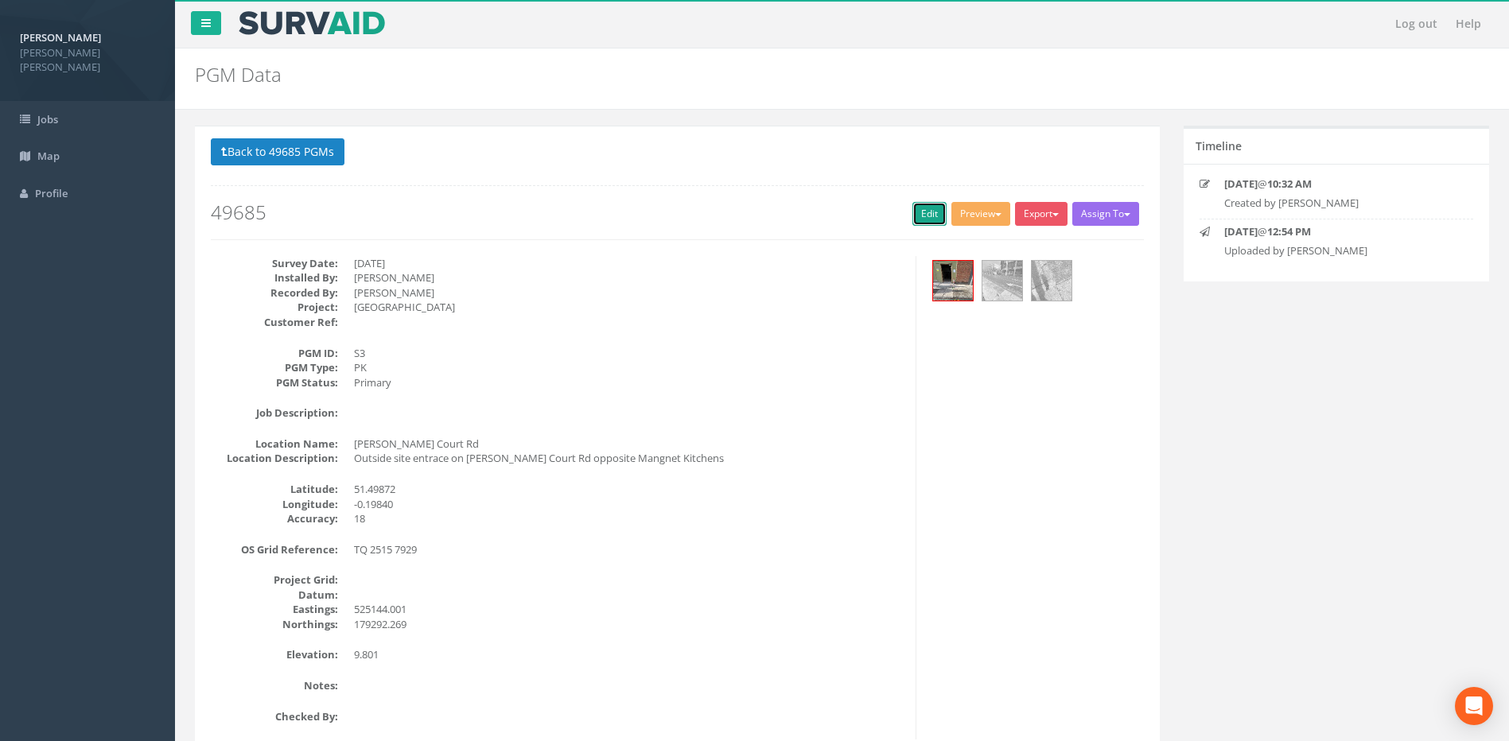
click at [920, 210] on link "Edit" at bounding box center [929, 214] width 34 height 24
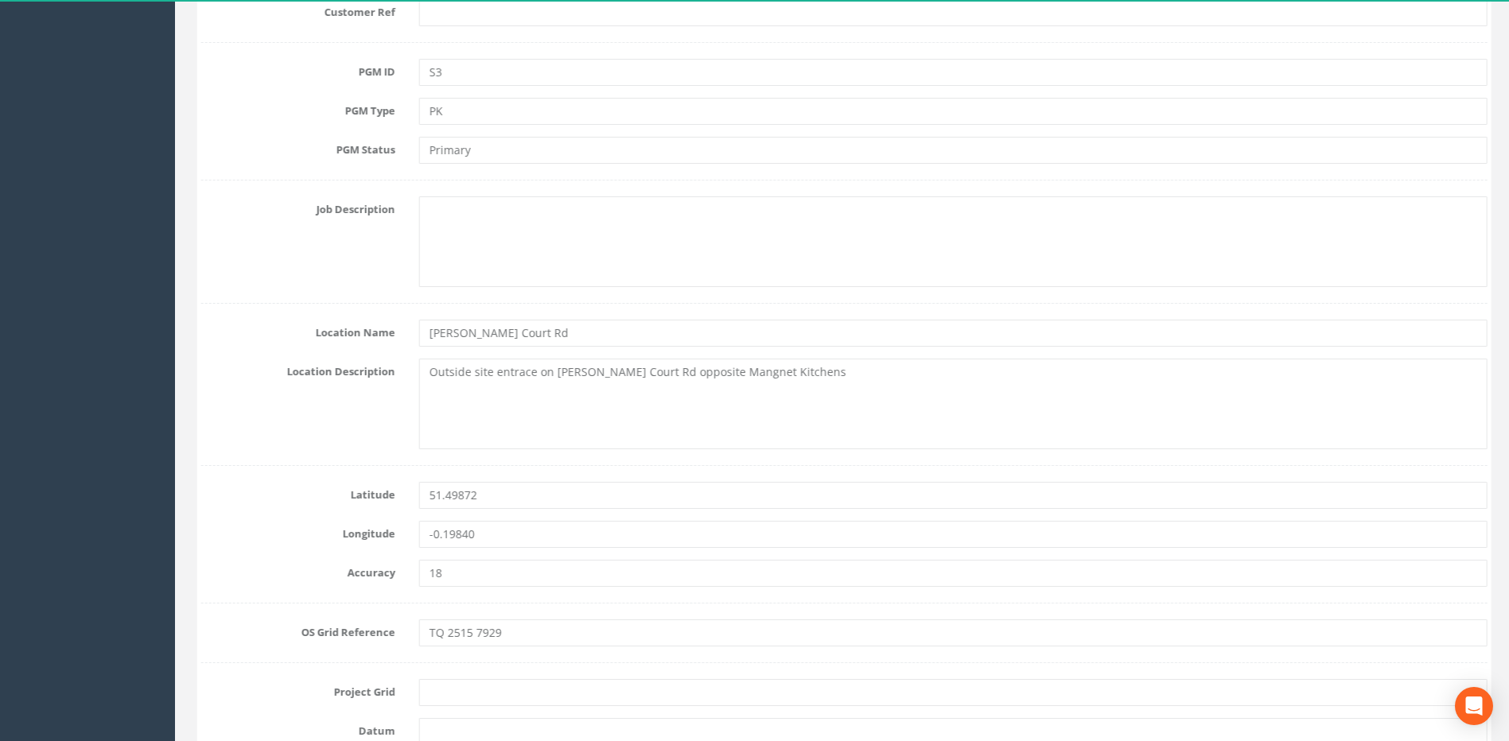
scroll to position [928, 0]
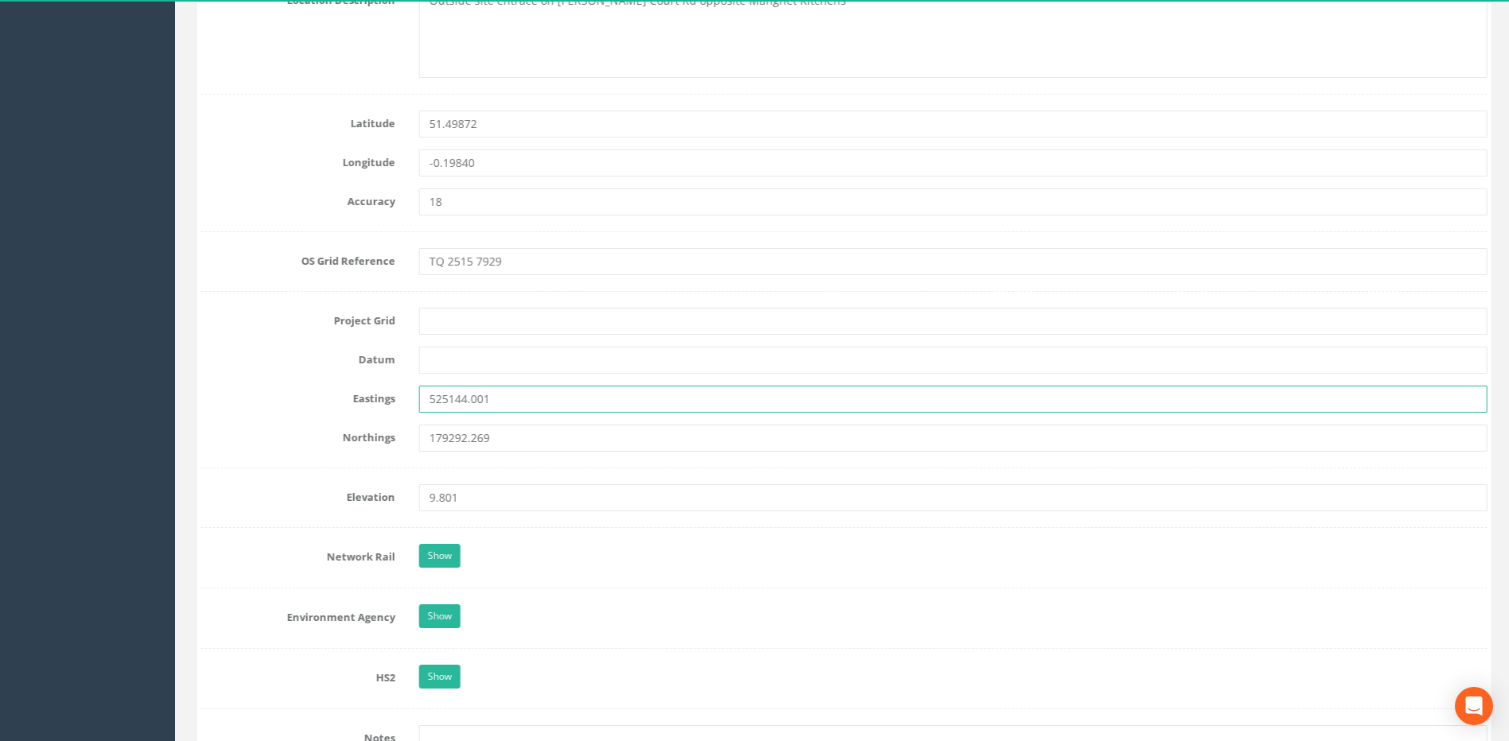
click at [491, 399] on input "525144.001" at bounding box center [951, 399] width 1068 height 27
type input "525144.096"
click at [539, 438] on input "179292.269" at bounding box center [951, 438] width 1068 height 27
type input "179292.343"
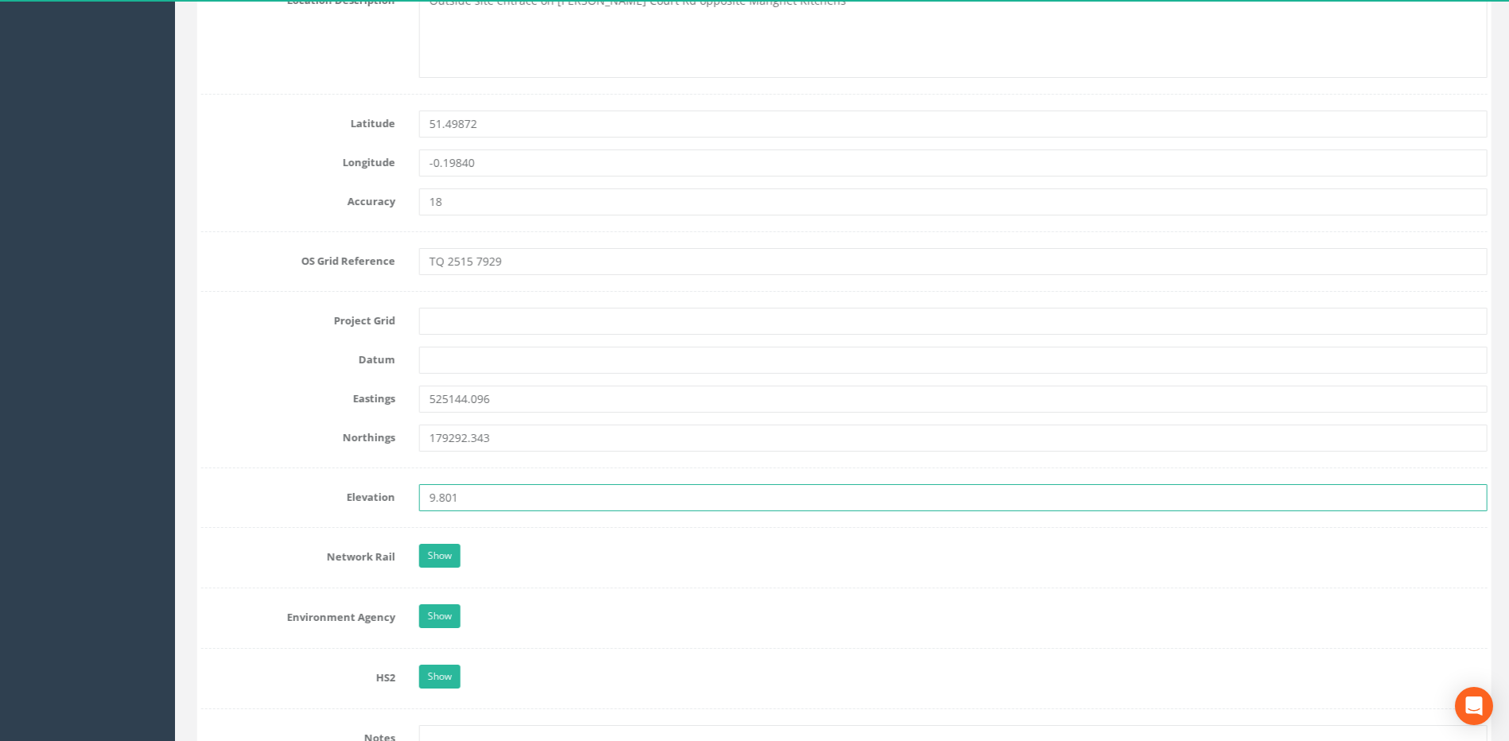
click at [469, 506] on input "9.801" at bounding box center [951, 497] width 1068 height 27
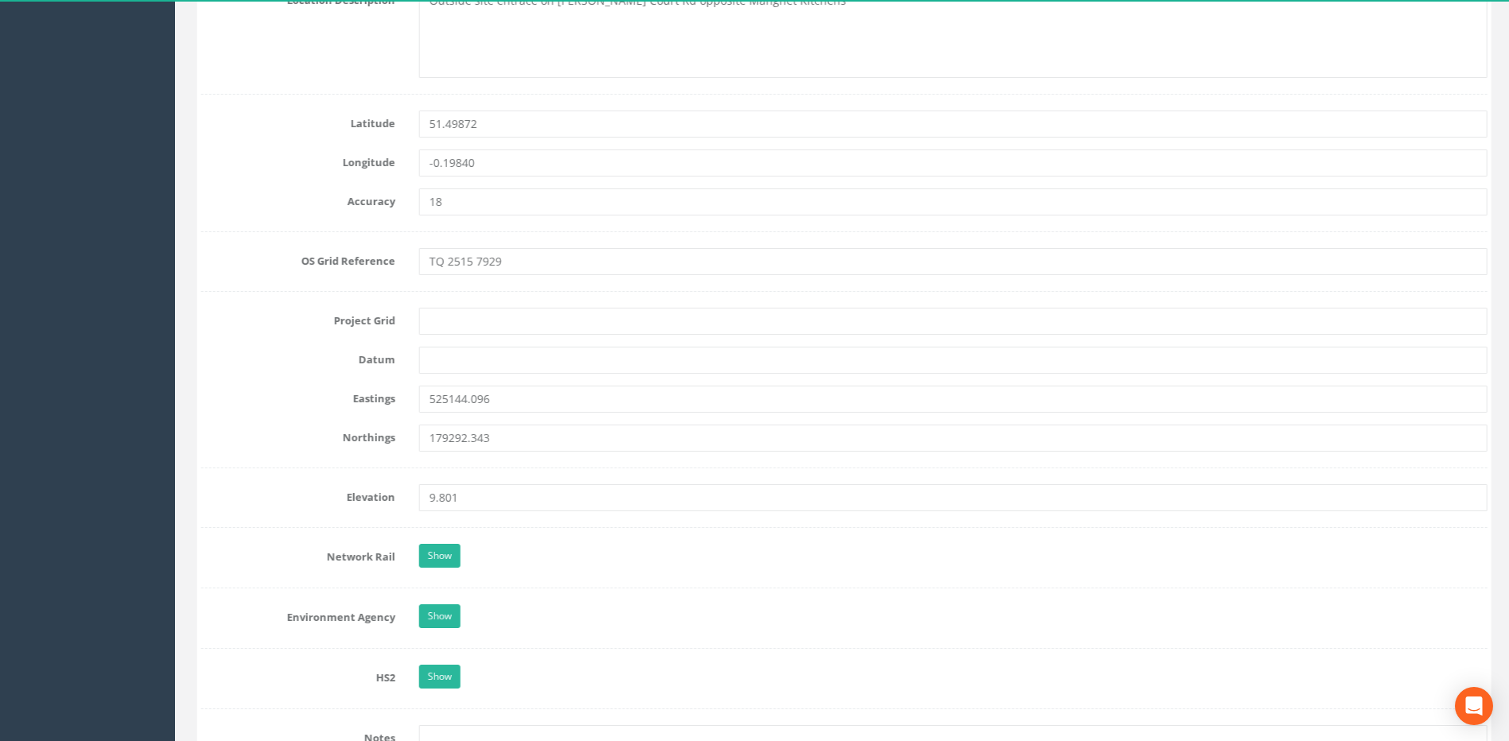
click at [278, 152] on label "Longitude" at bounding box center [296, 160] width 218 height 21
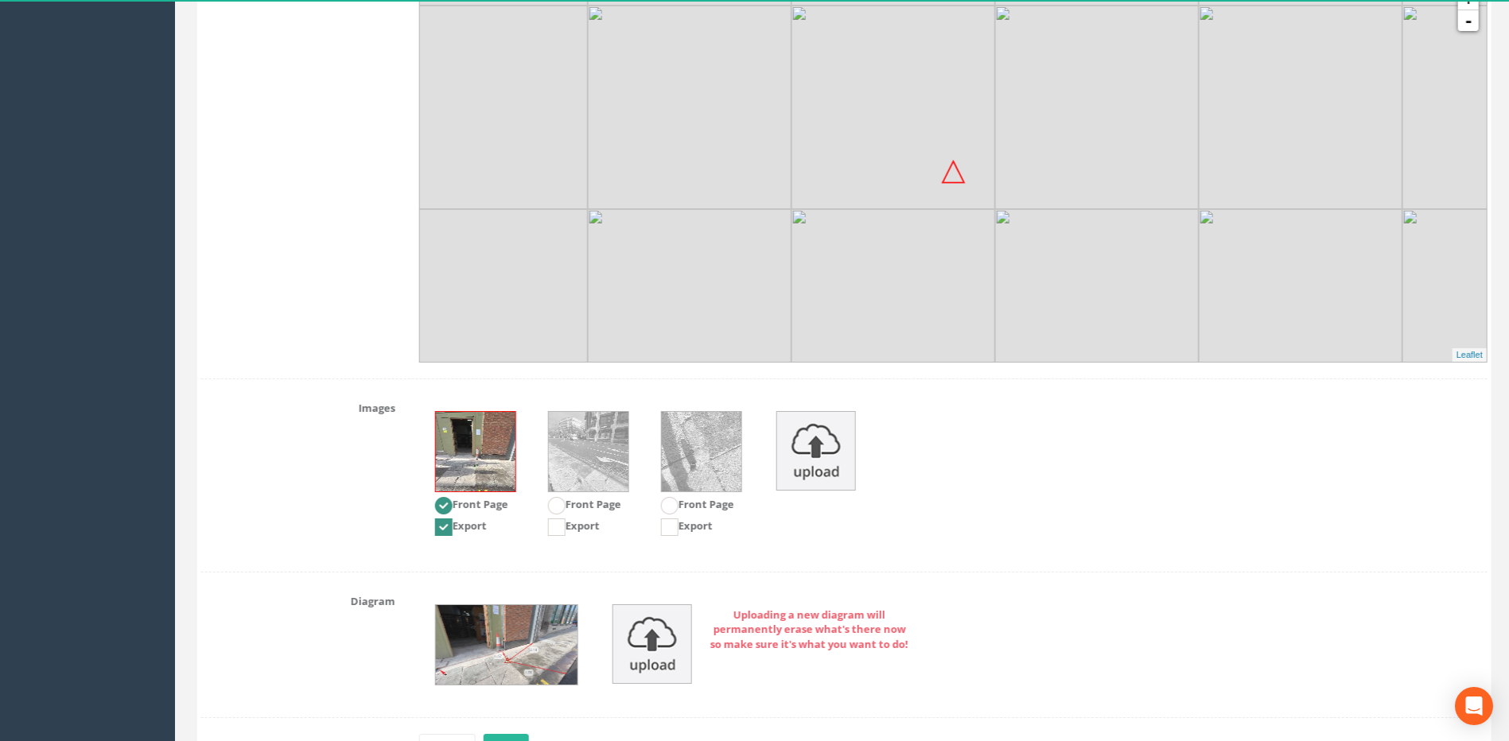
scroll to position [1959, 0]
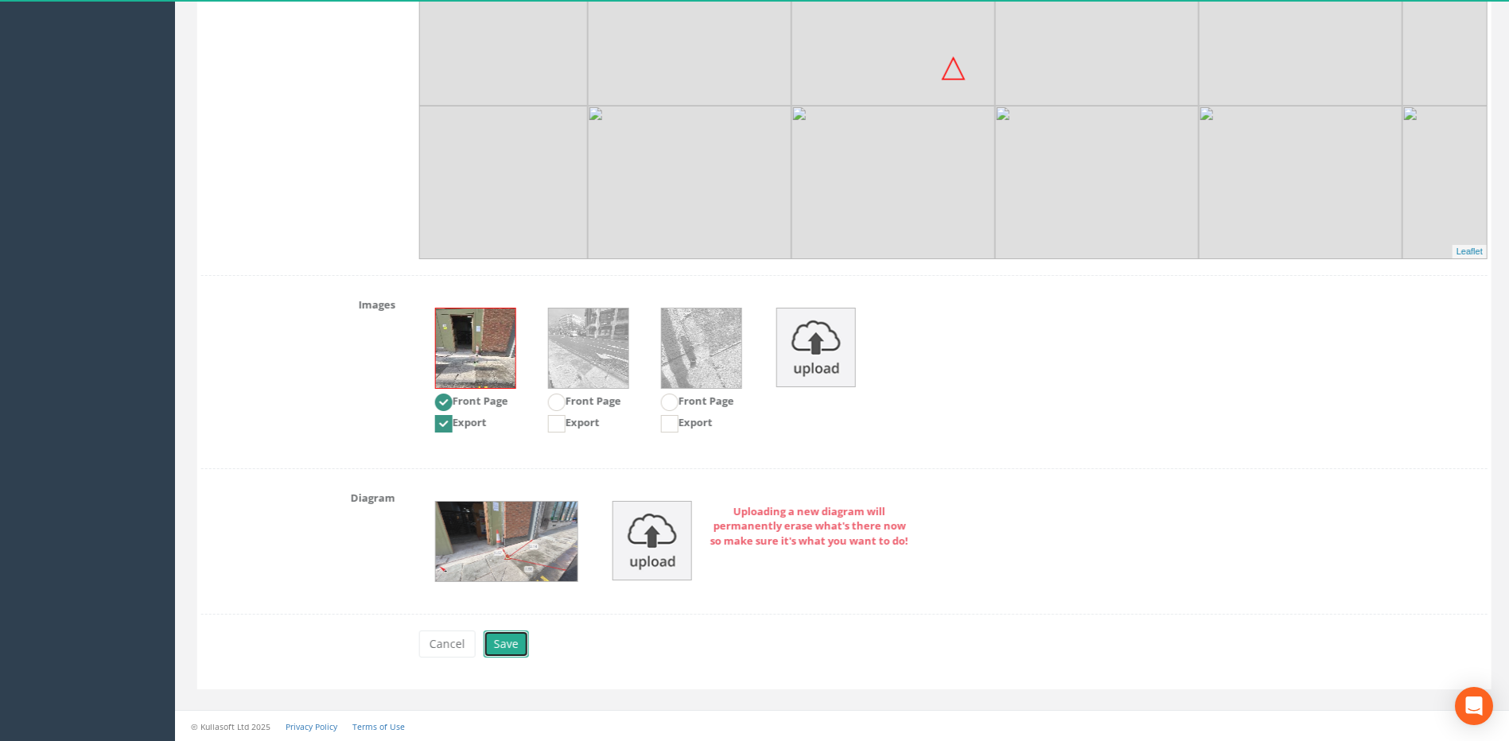
click at [519, 642] on button "Save" at bounding box center [503, 644] width 45 height 27
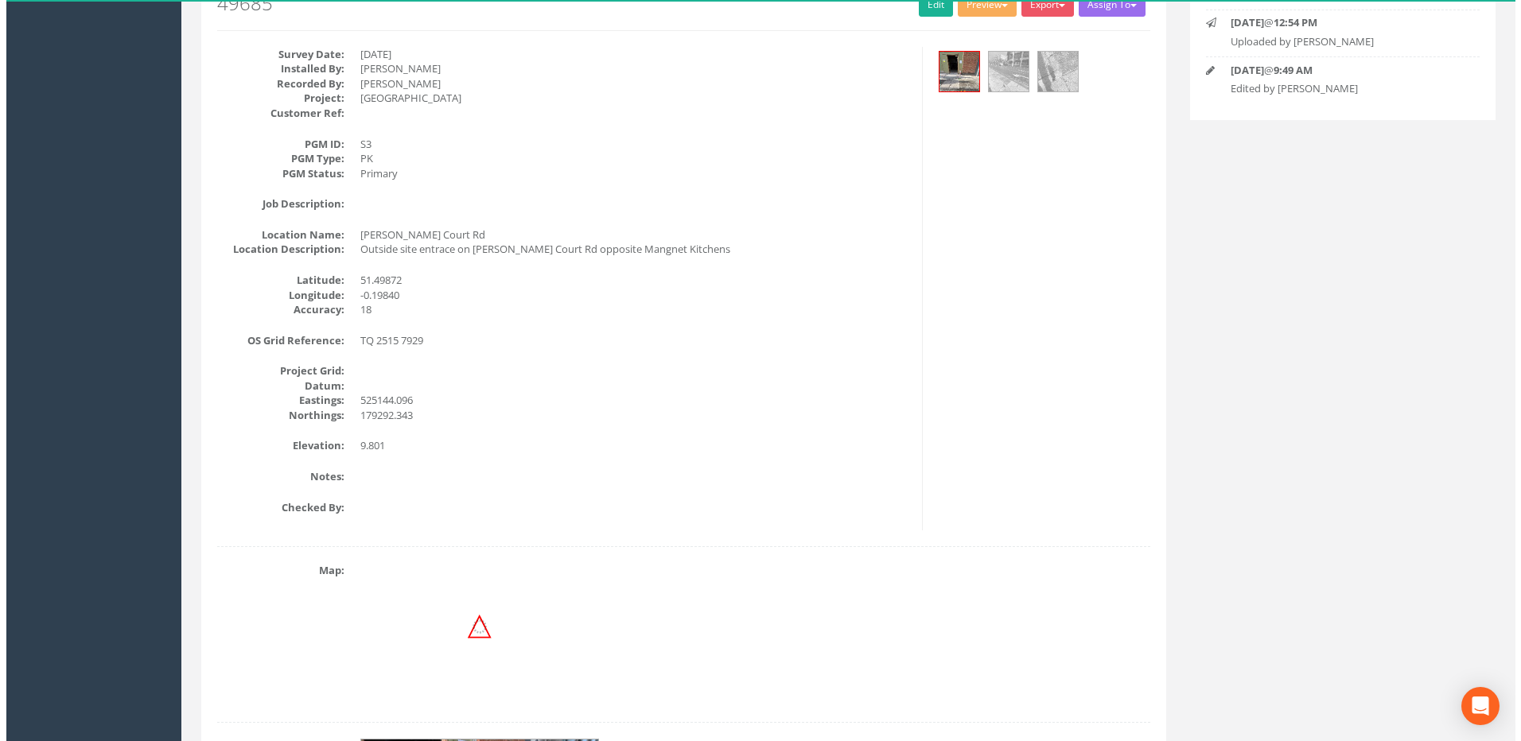
scroll to position [0, 0]
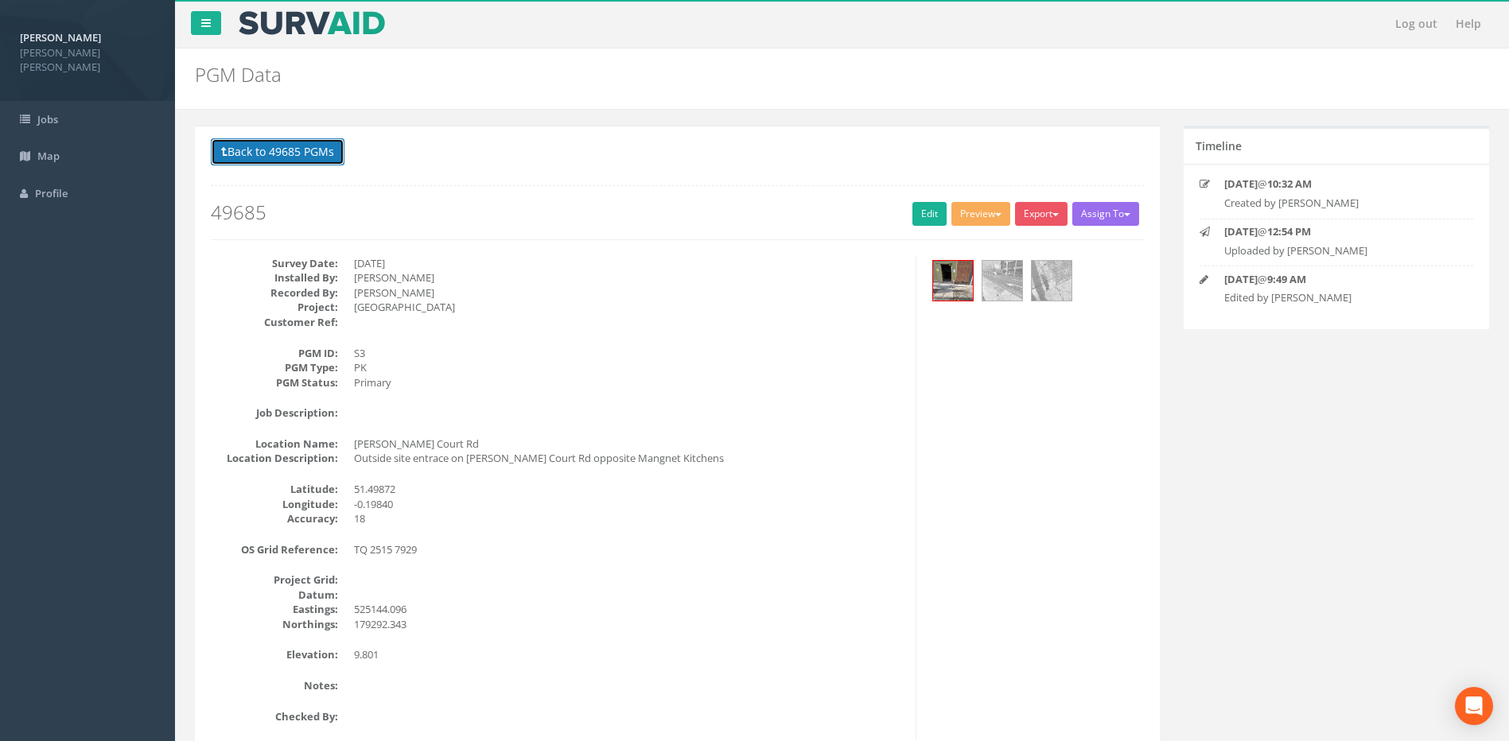
click at [277, 150] on button "Back to 49685 PGMs" at bounding box center [278, 151] width 134 height 27
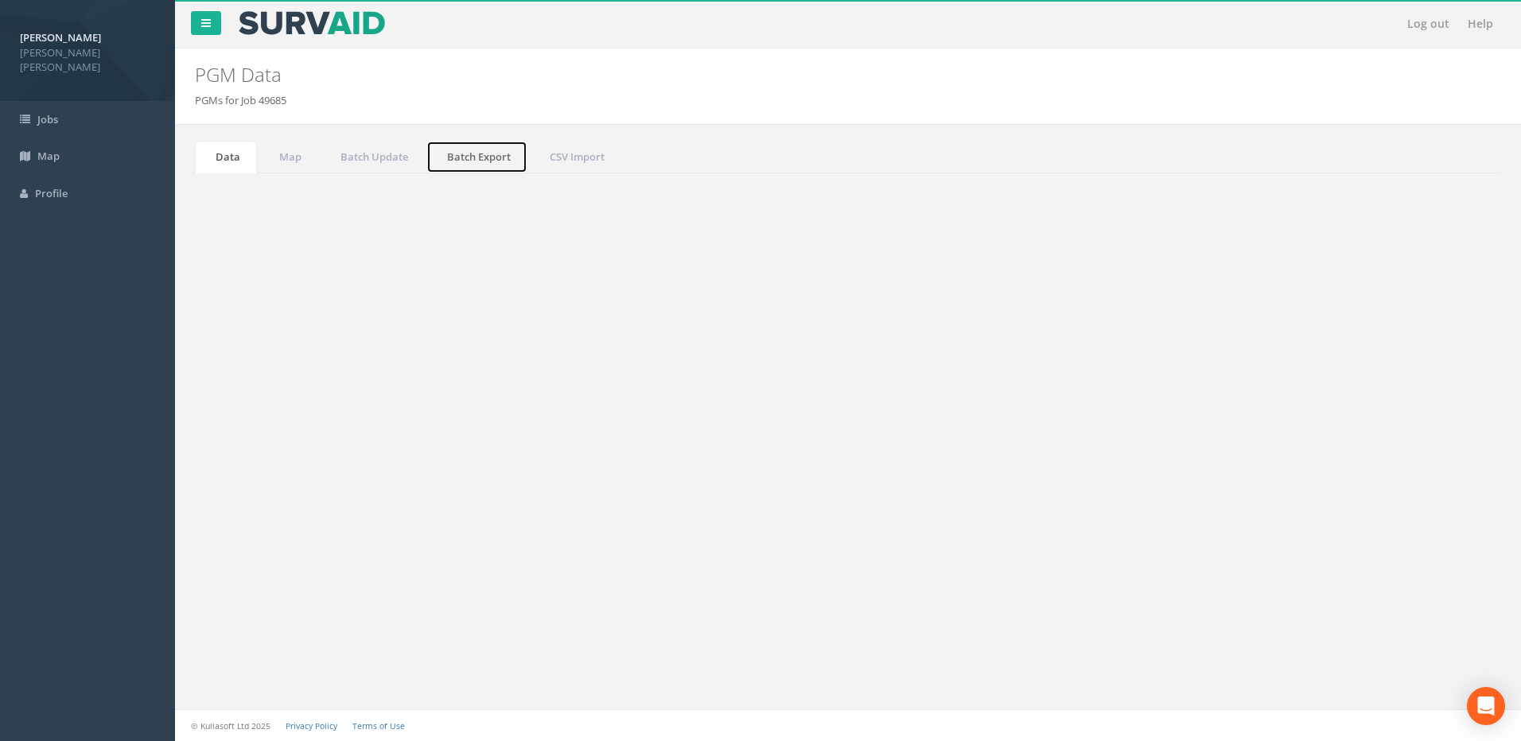
click at [477, 158] on link "Batch Export" at bounding box center [476, 157] width 101 height 33
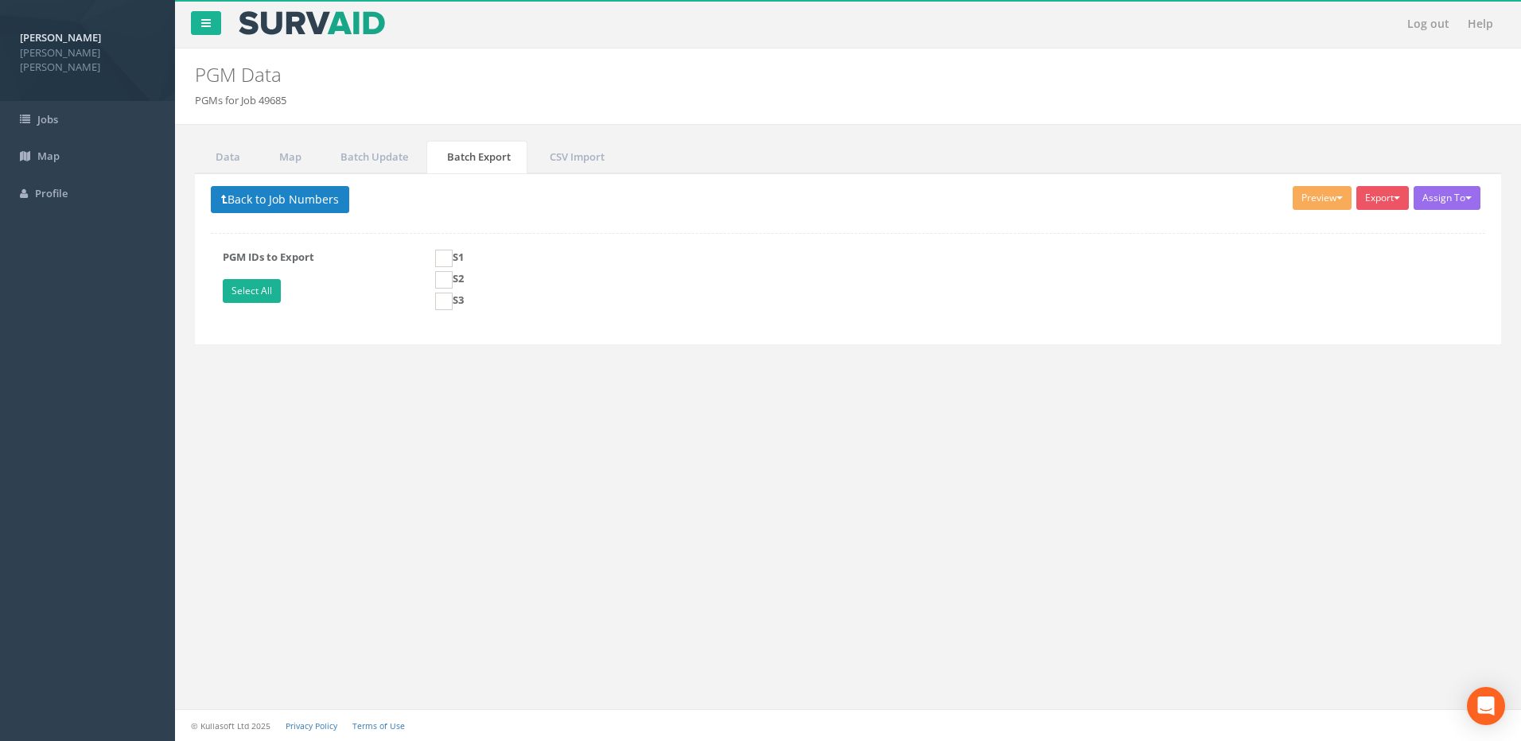
click at [243, 303] on label "PGM IDs to Export Select All" at bounding box center [317, 278] width 212 height 57
click at [254, 294] on link "Select All" at bounding box center [252, 291] width 58 height 24
checkbox input "true"
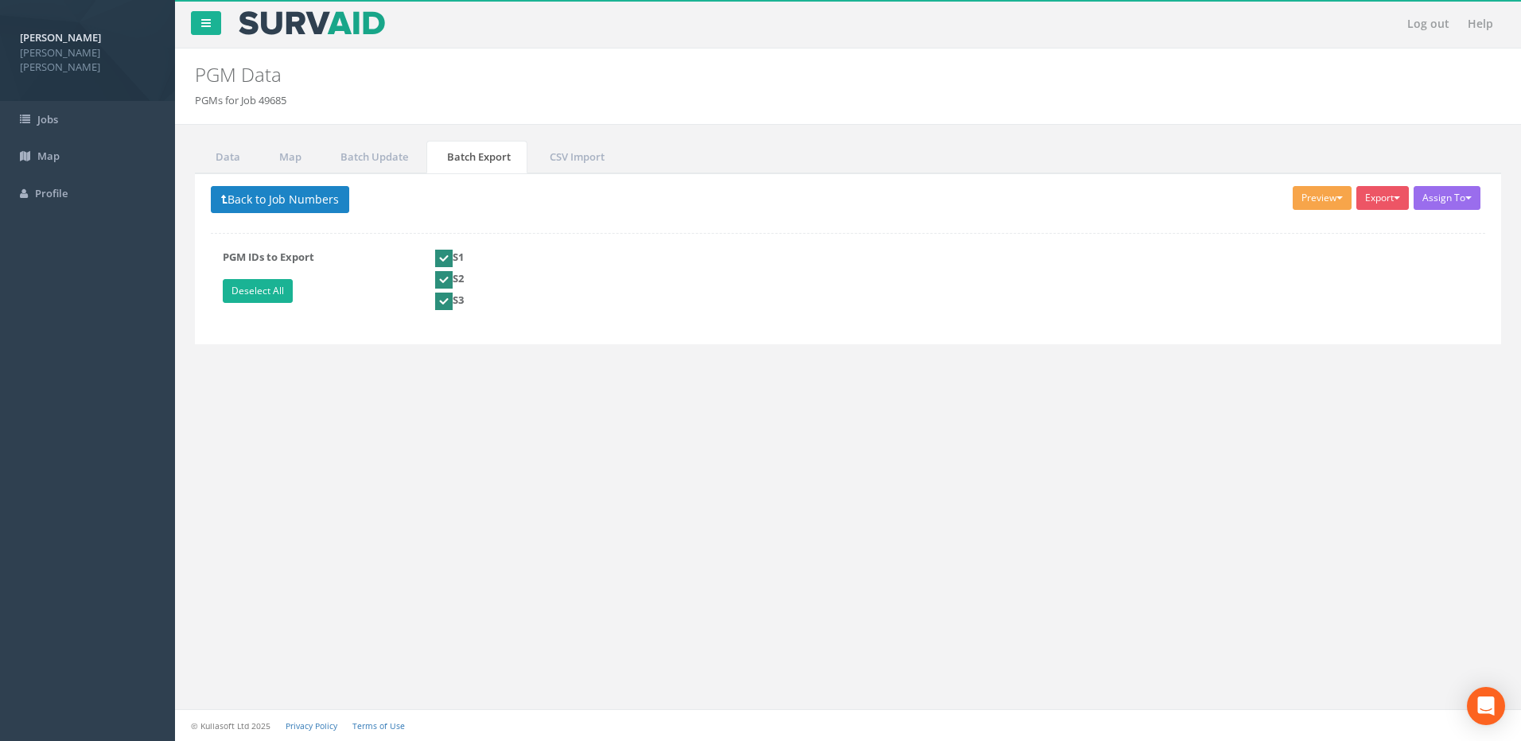
click at [1340, 207] on button "Preview" at bounding box center [1322, 198] width 59 height 24
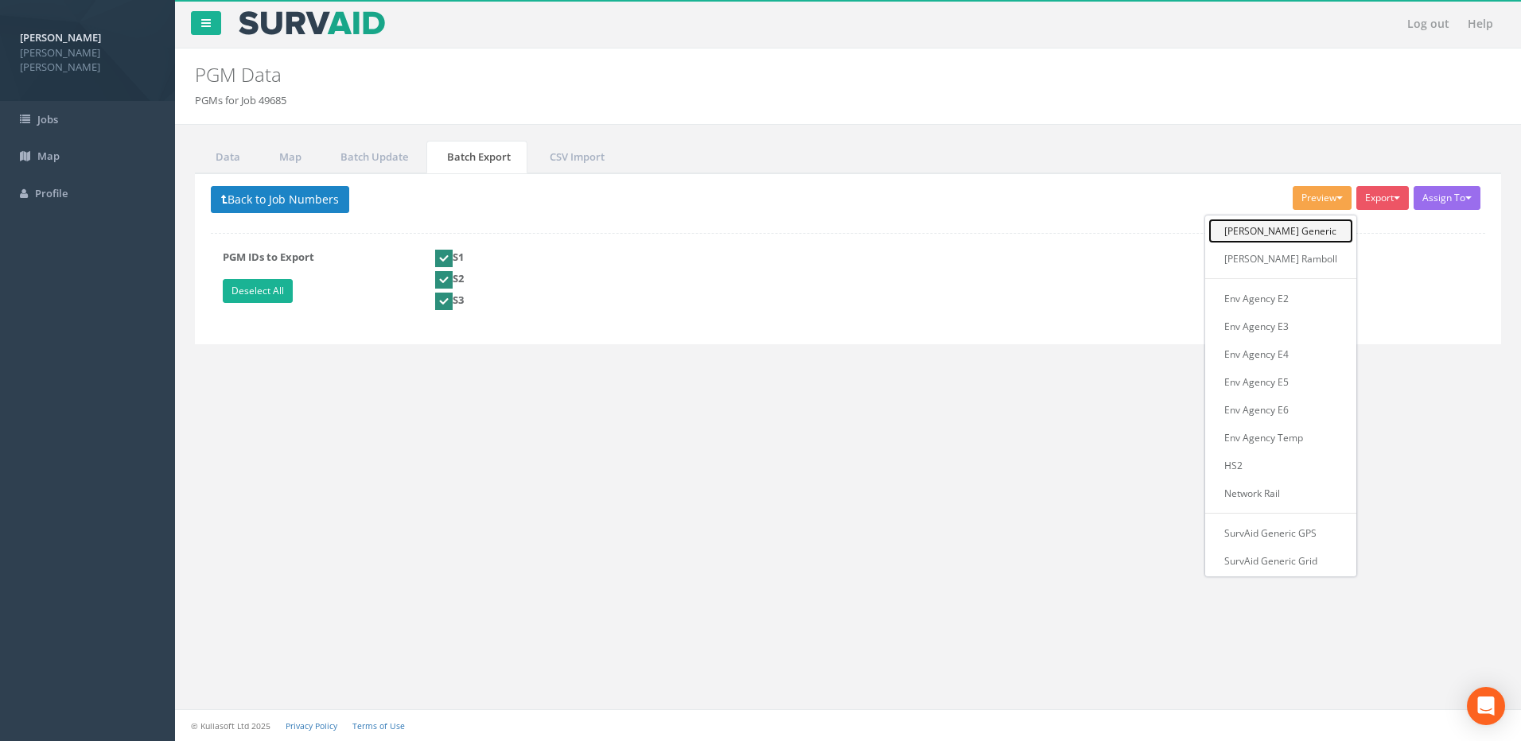
click at [1290, 232] on link "[PERSON_NAME] Generic" at bounding box center [1280, 231] width 145 height 25
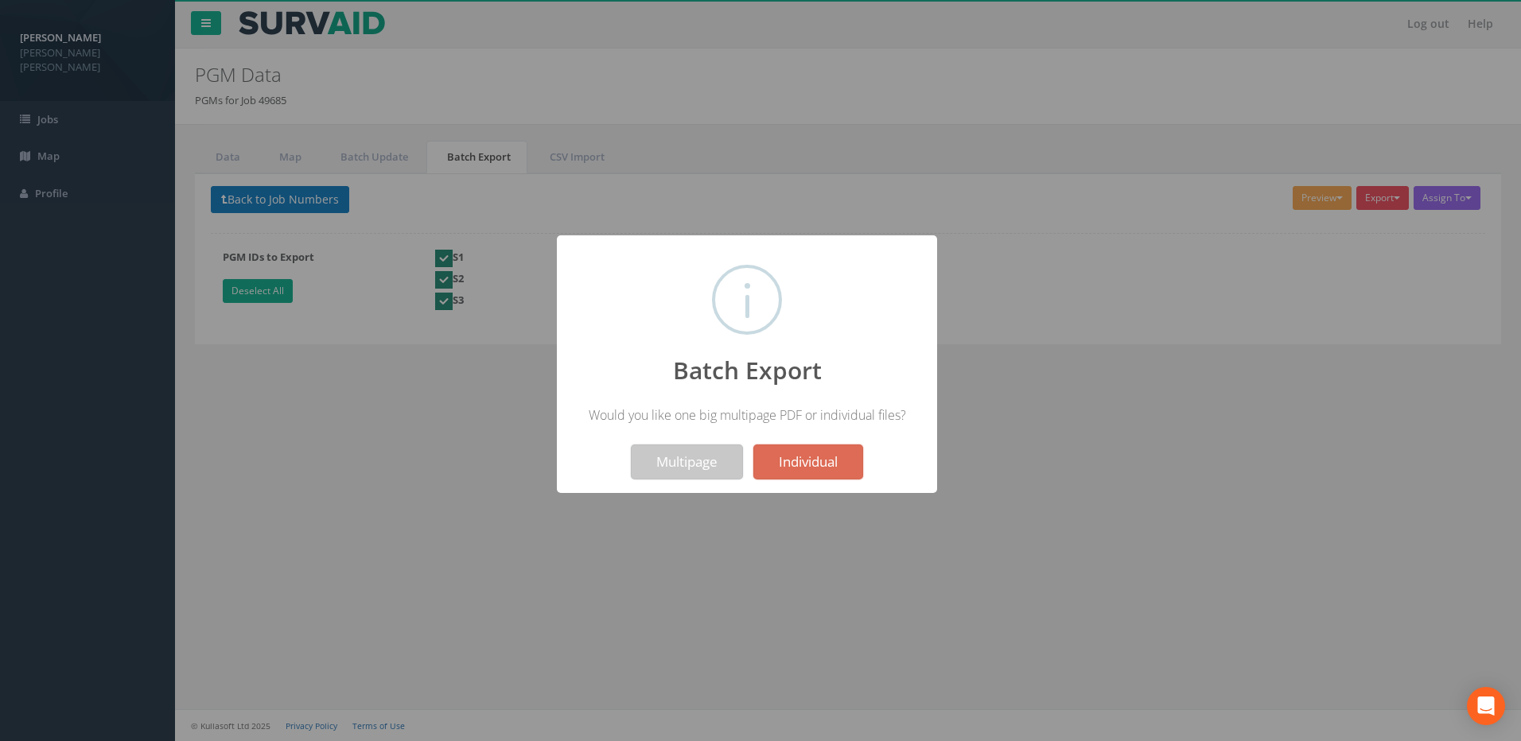
click at [656, 463] on button "Multipage" at bounding box center [687, 462] width 112 height 35
